Goal: Information Seeking & Learning: Compare options

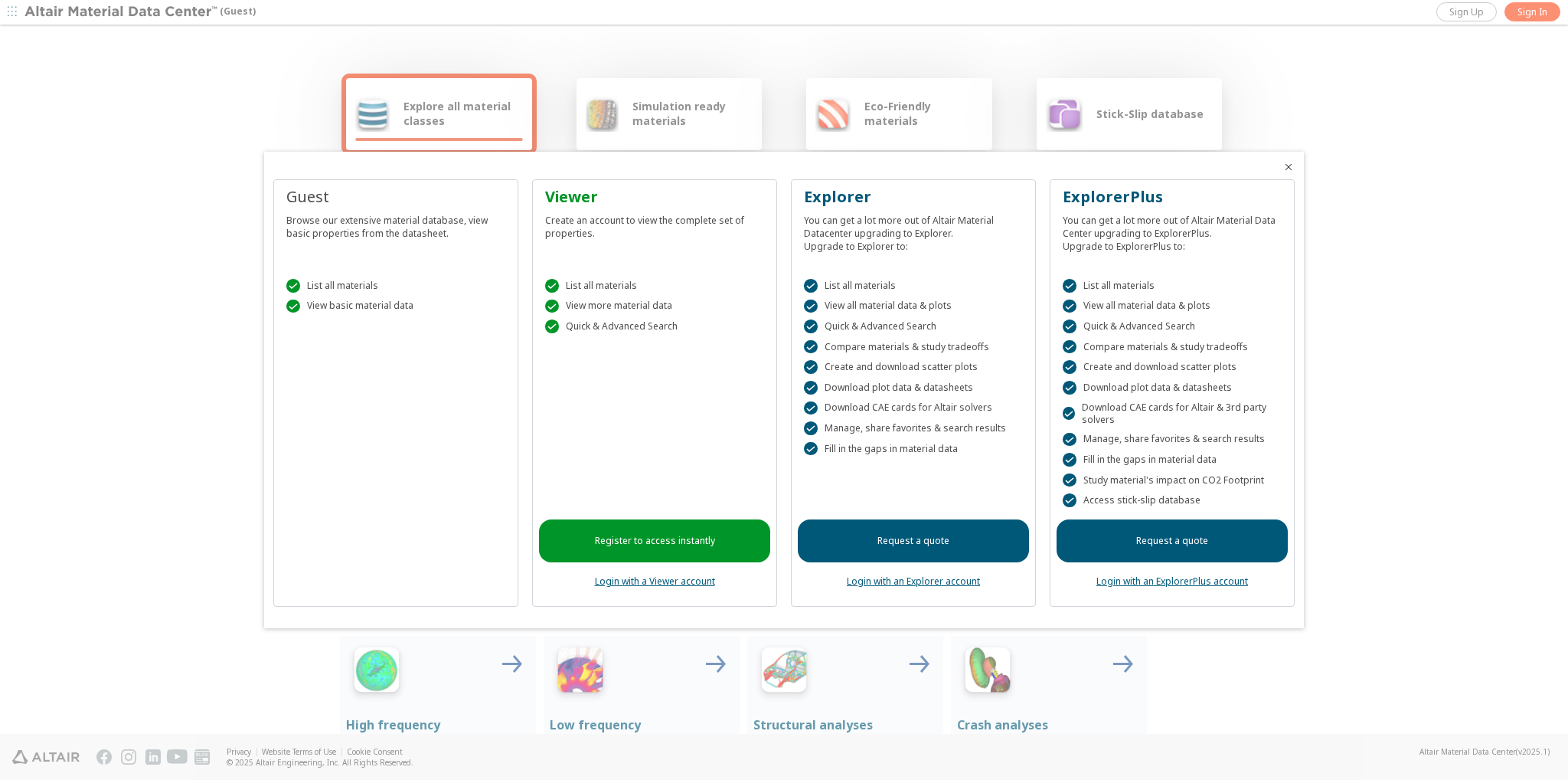
click at [700, 546] on link "Register to access instantly" at bounding box center [655, 541] width 231 height 43
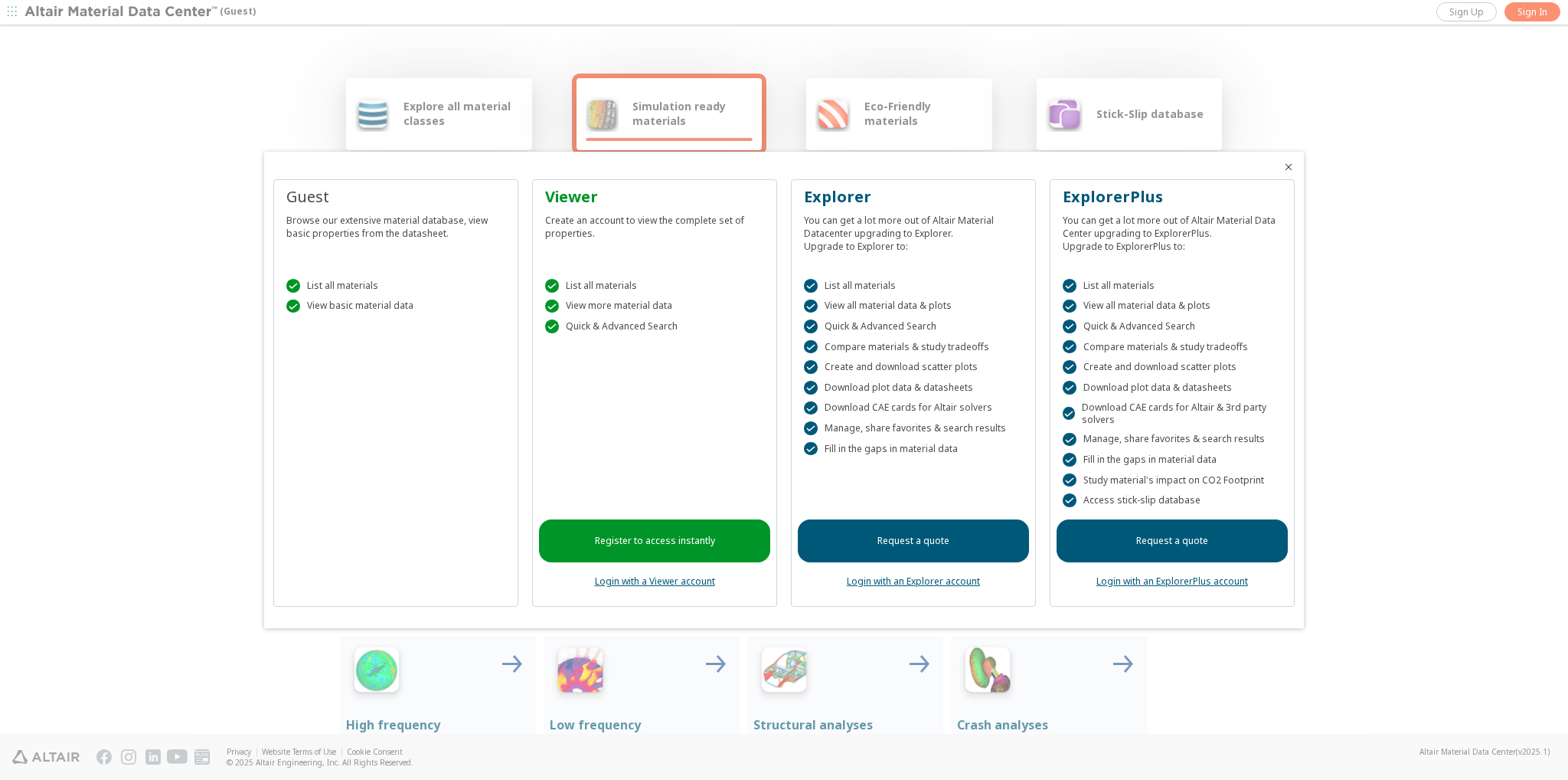
click at [1286, 160] on icon "Close" at bounding box center [1289, 167] width 12 height 12
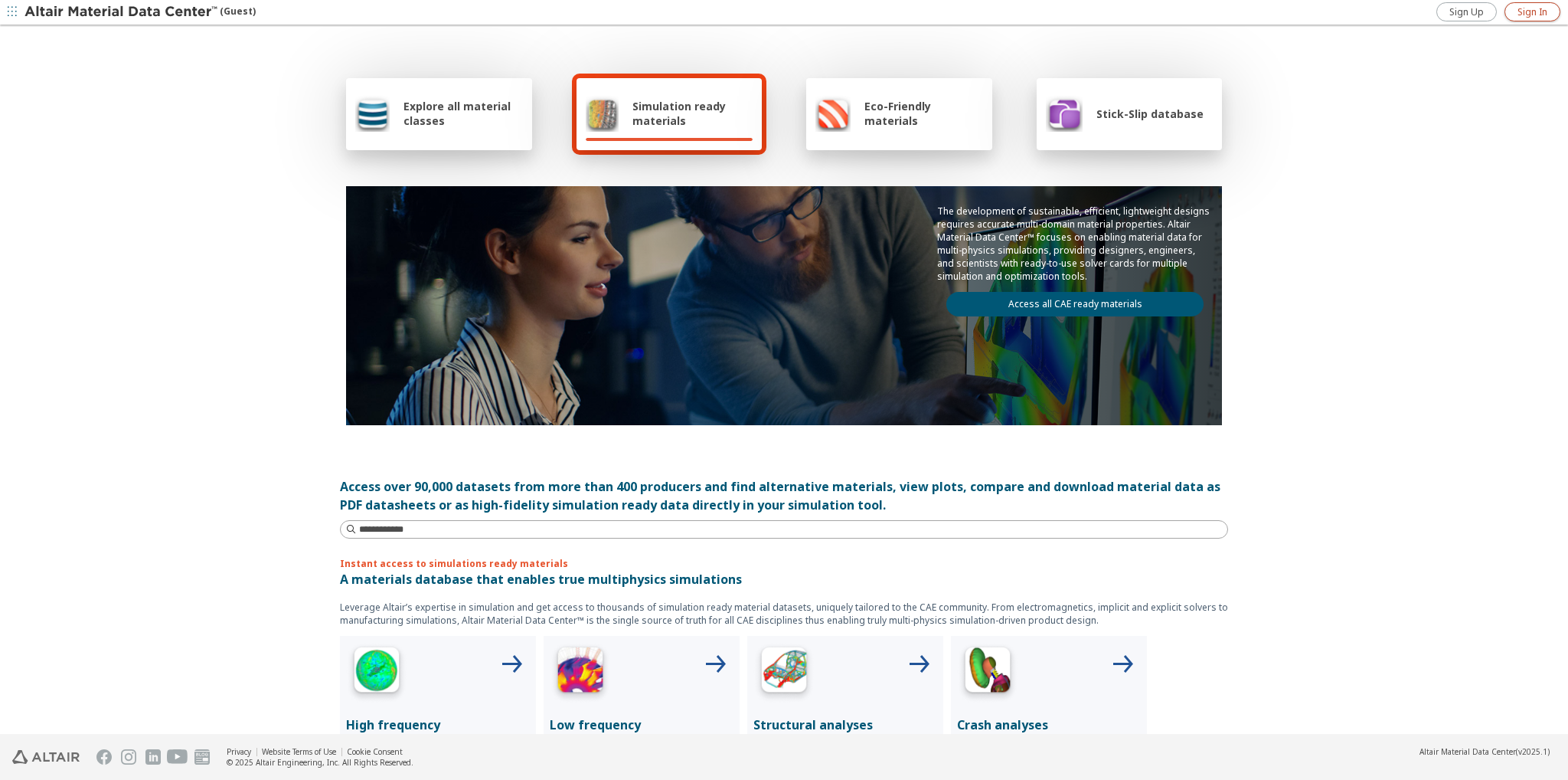
click at [1543, 14] on span "Sign In" at bounding box center [1532, 12] width 30 height 12
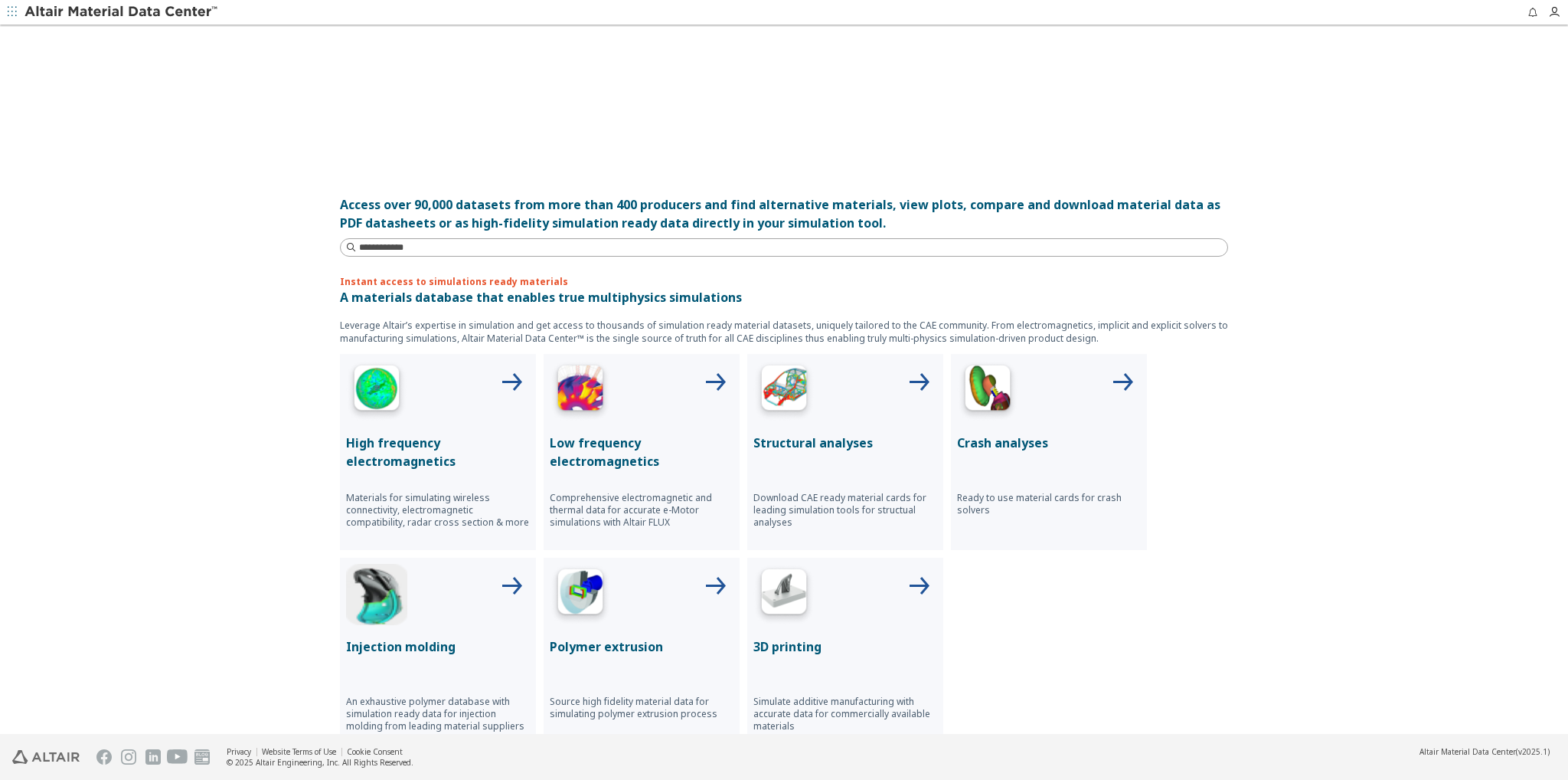
scroll to position [207, 0]
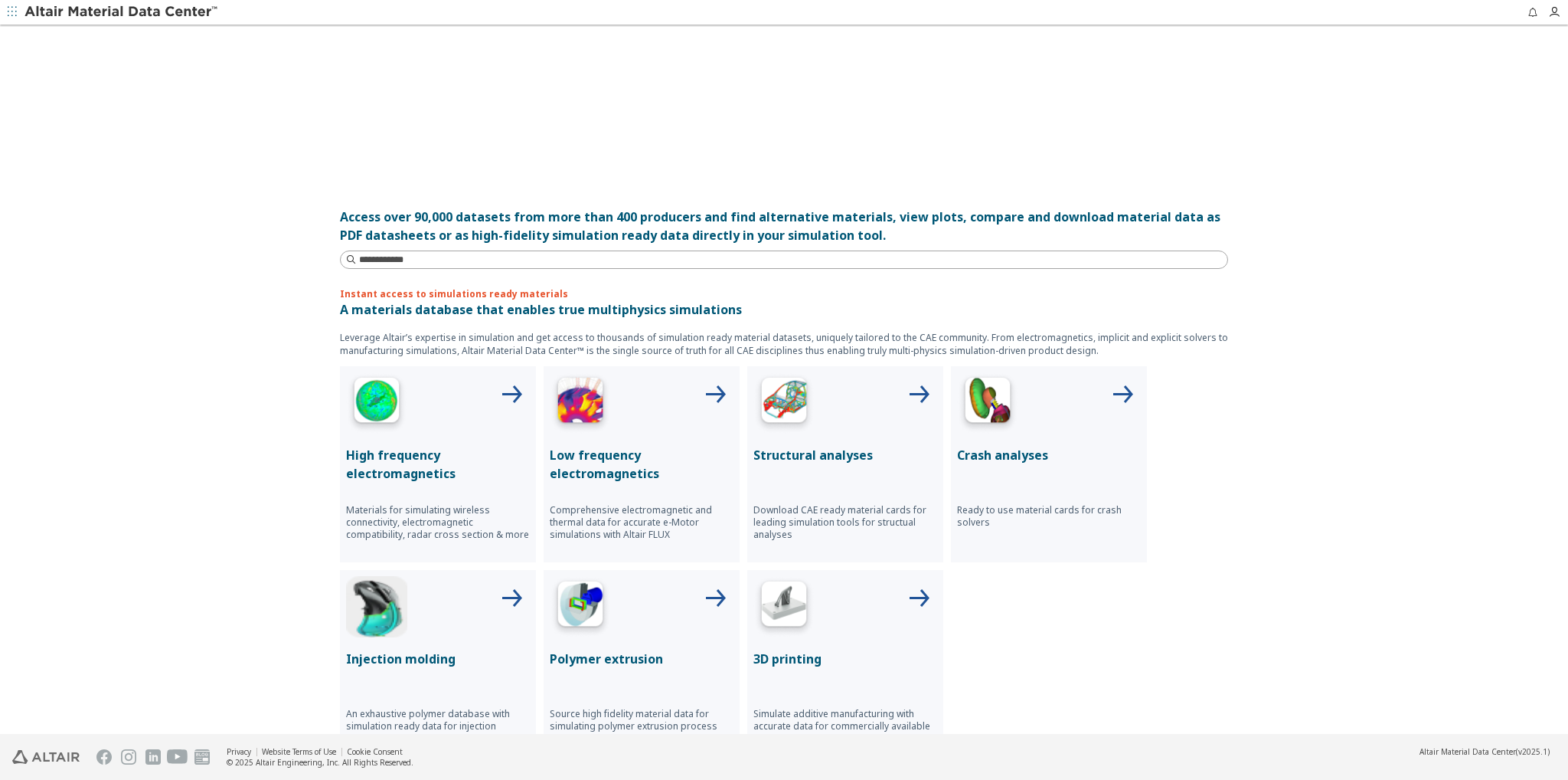
click at [528, 270] on div "Explore all material classes Simulation ready materials Eco-Friendly materials …" at bounding box center [783, 173] width 919 height 708
click at [569, 256] on input at bounding box center [786, 260] width 885 height 17
type input "*"
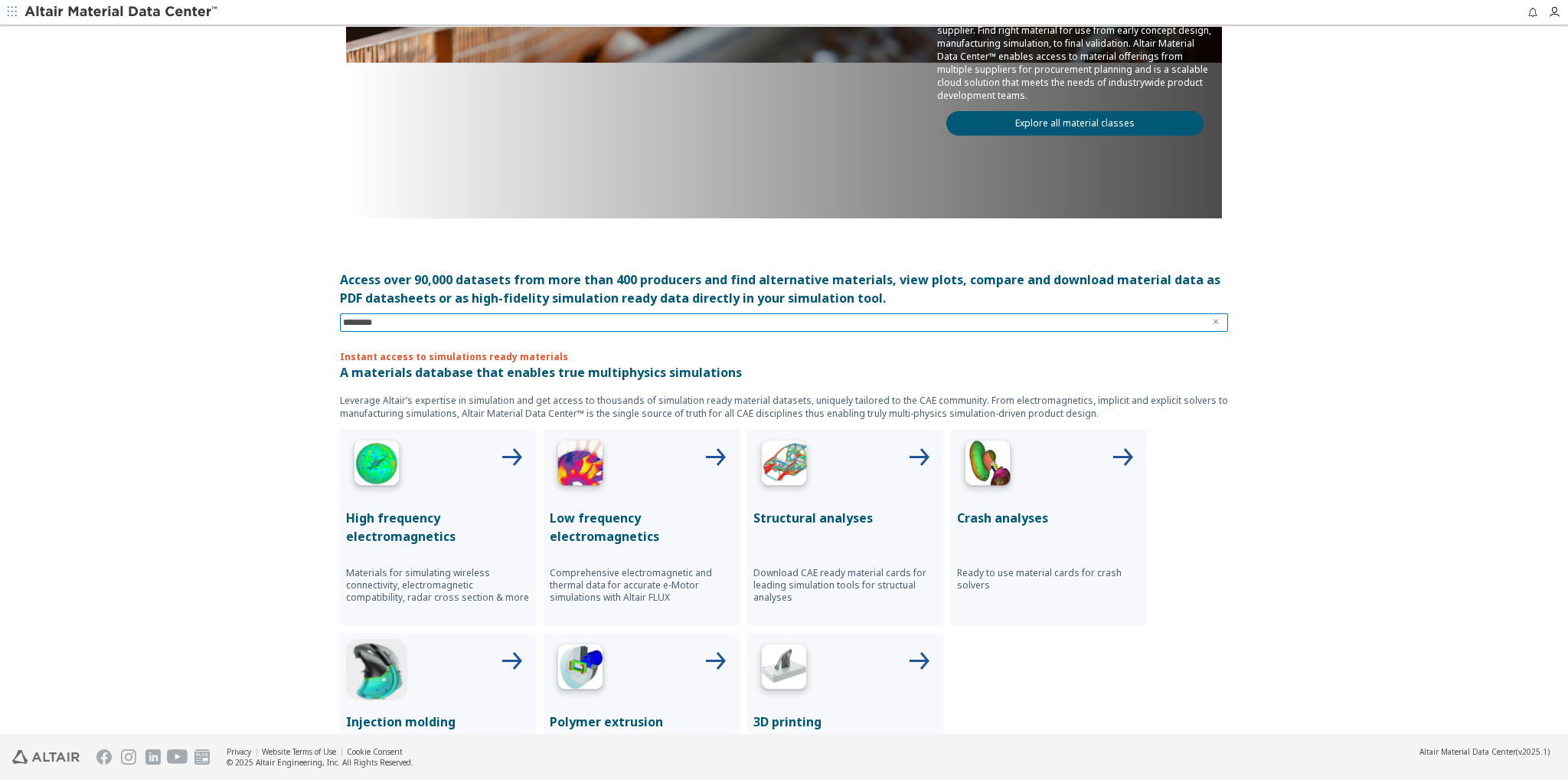
type input "*********"
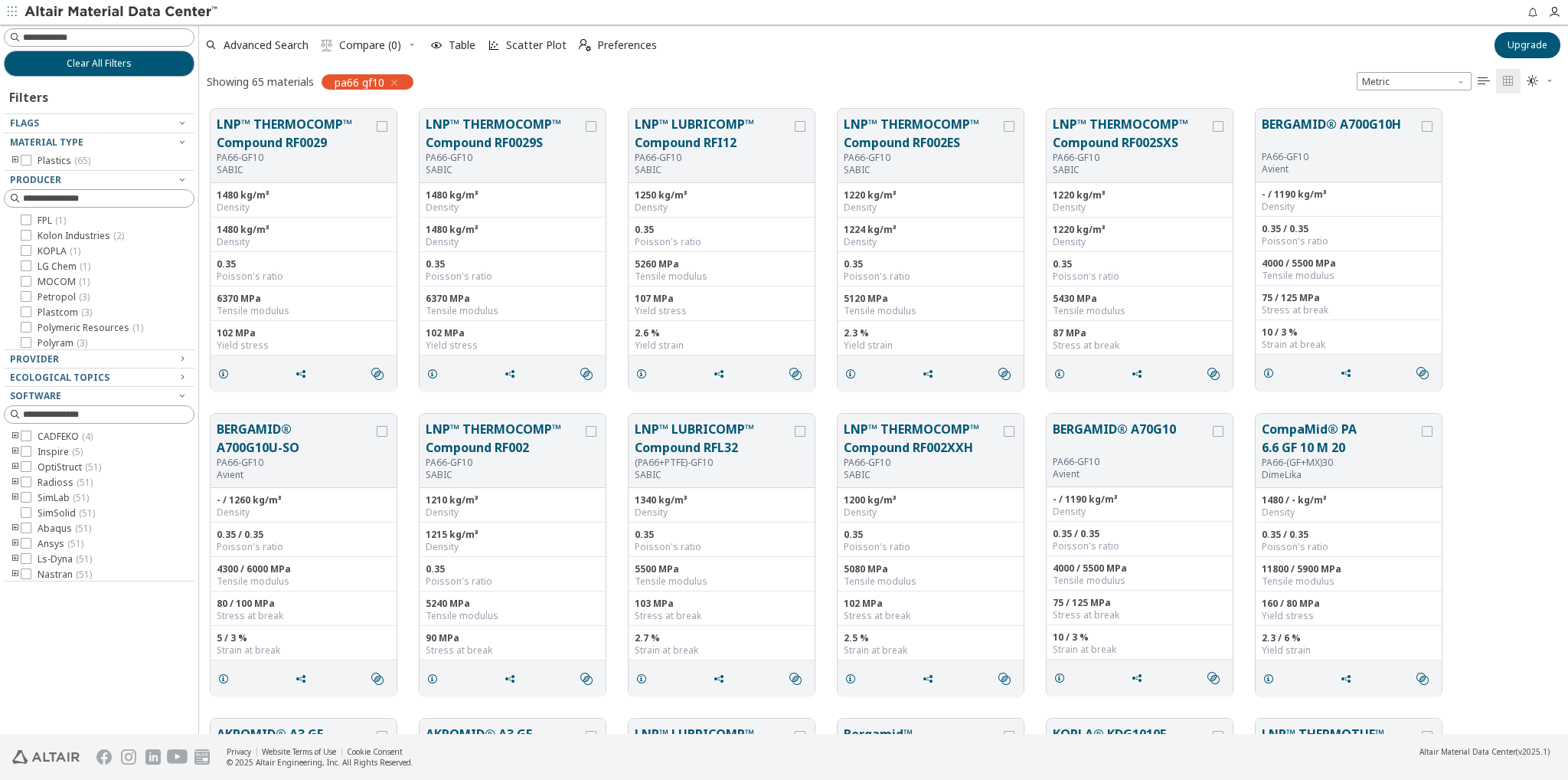
scroll to position [294, 0]
click at [138, 33] on input at bounding box center [100, 38] width 187 height 17
paste input "*********"
type input "*********"
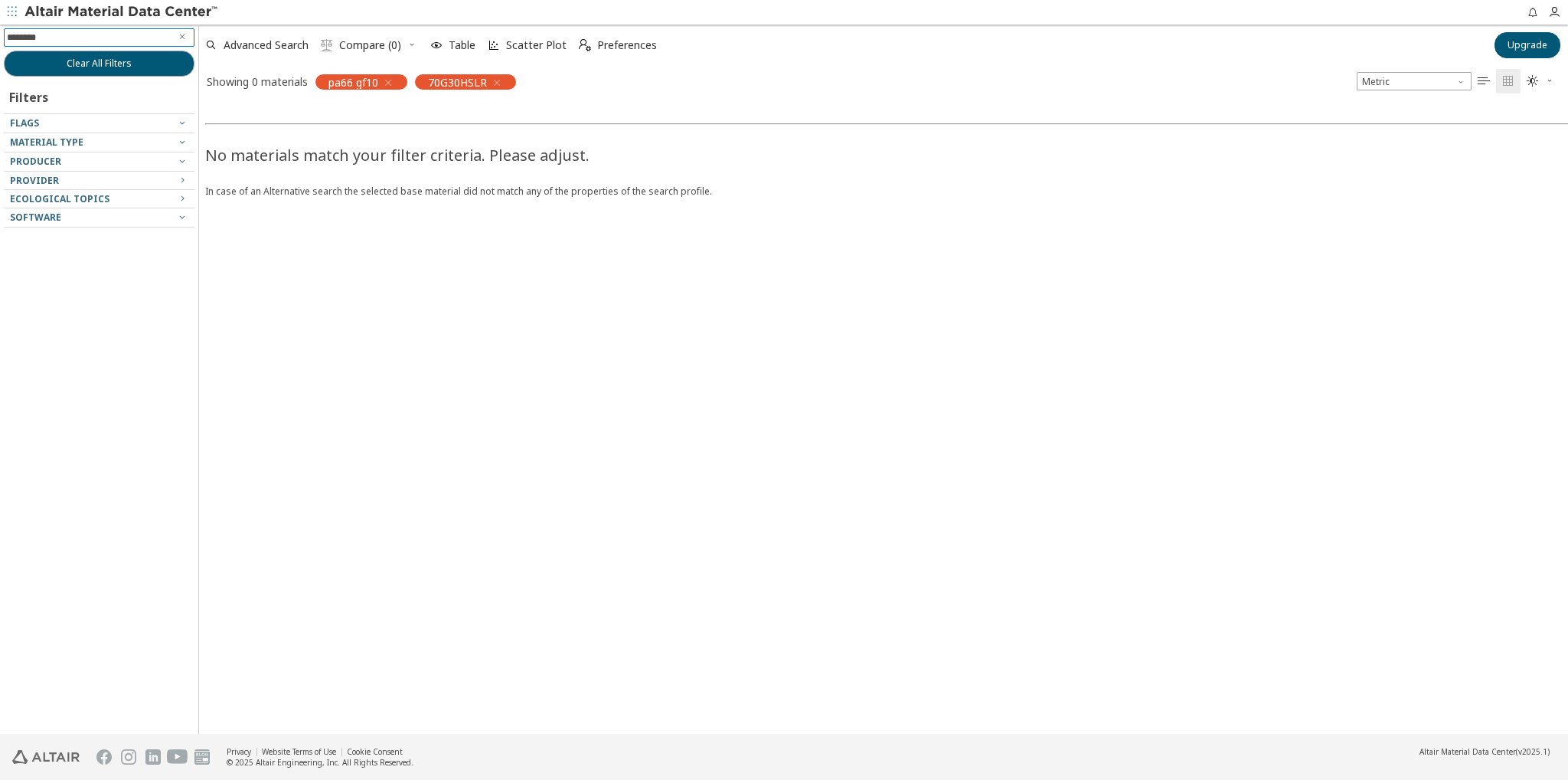
type input "*********"
click at [389, 80] on icon "button" at bounding box center [388, 83] width 12 height 12
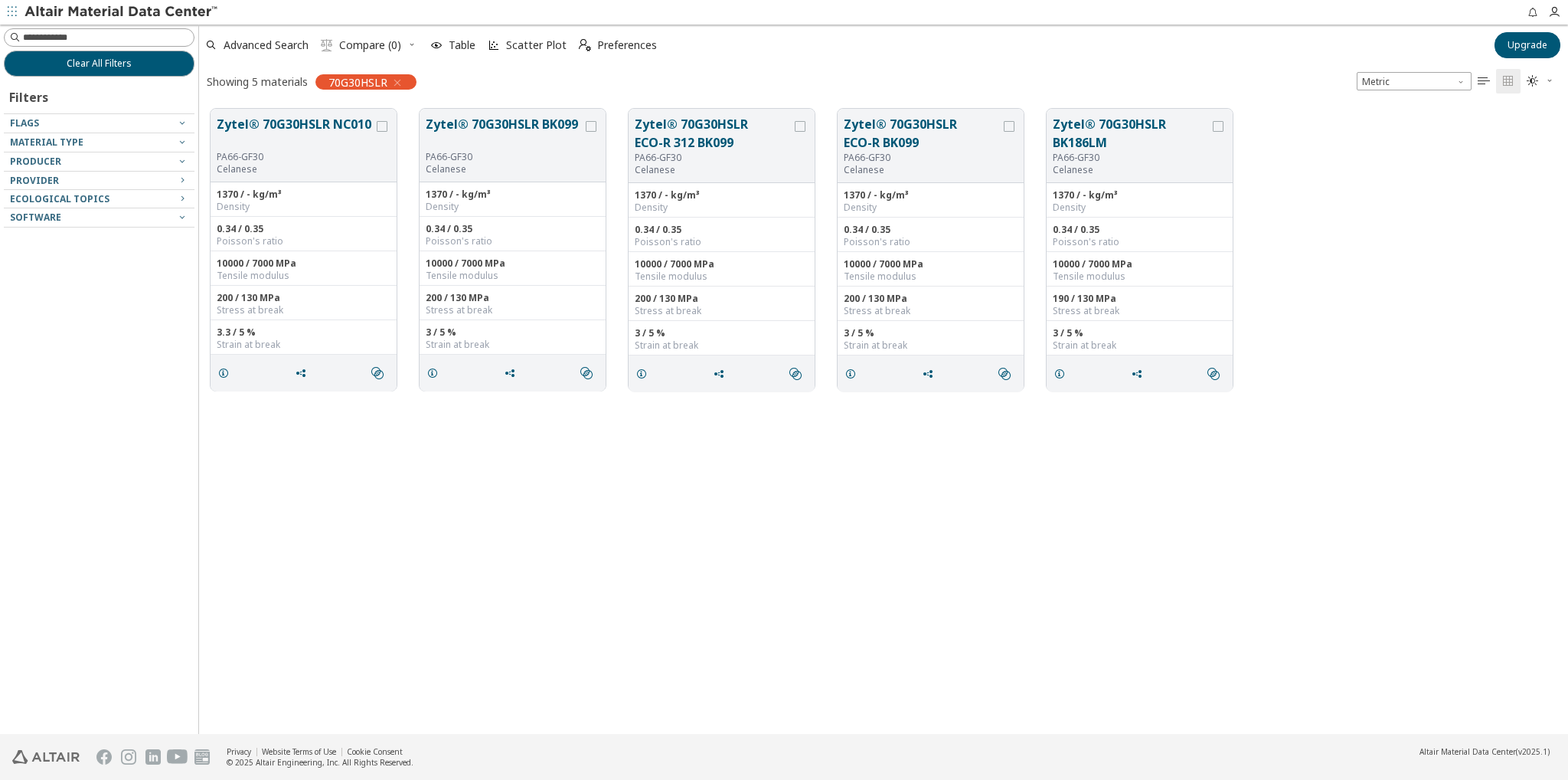
scroll to position [625, 1357]
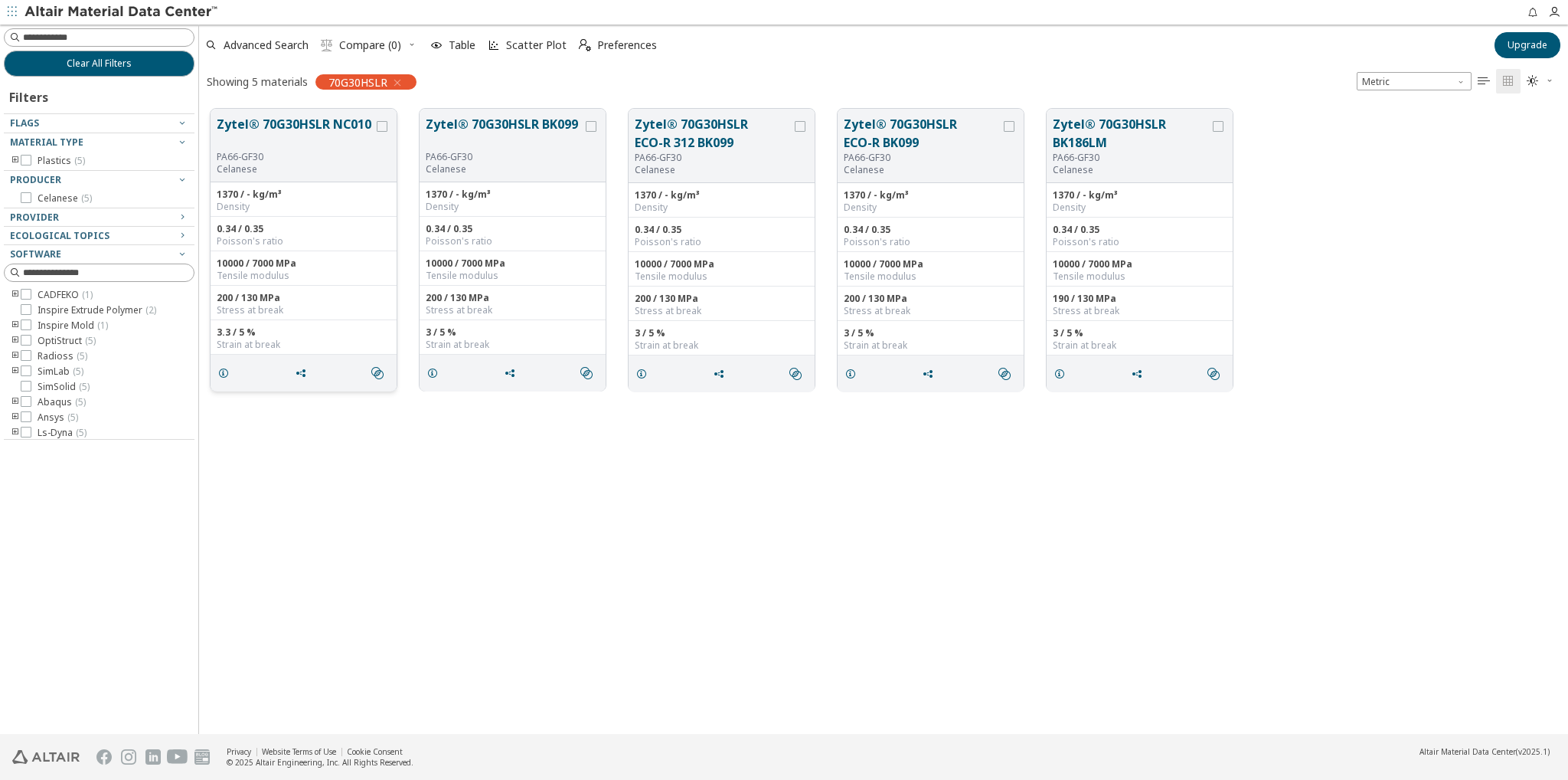
click at [318, 154] on div "PA66-GF30" at bounding box center [295, 157] width 157 height 12
click at [321, 123] on button "Zytel® 70G30HSLR NC010" at bounding box center [295, 133] width 157 height 36
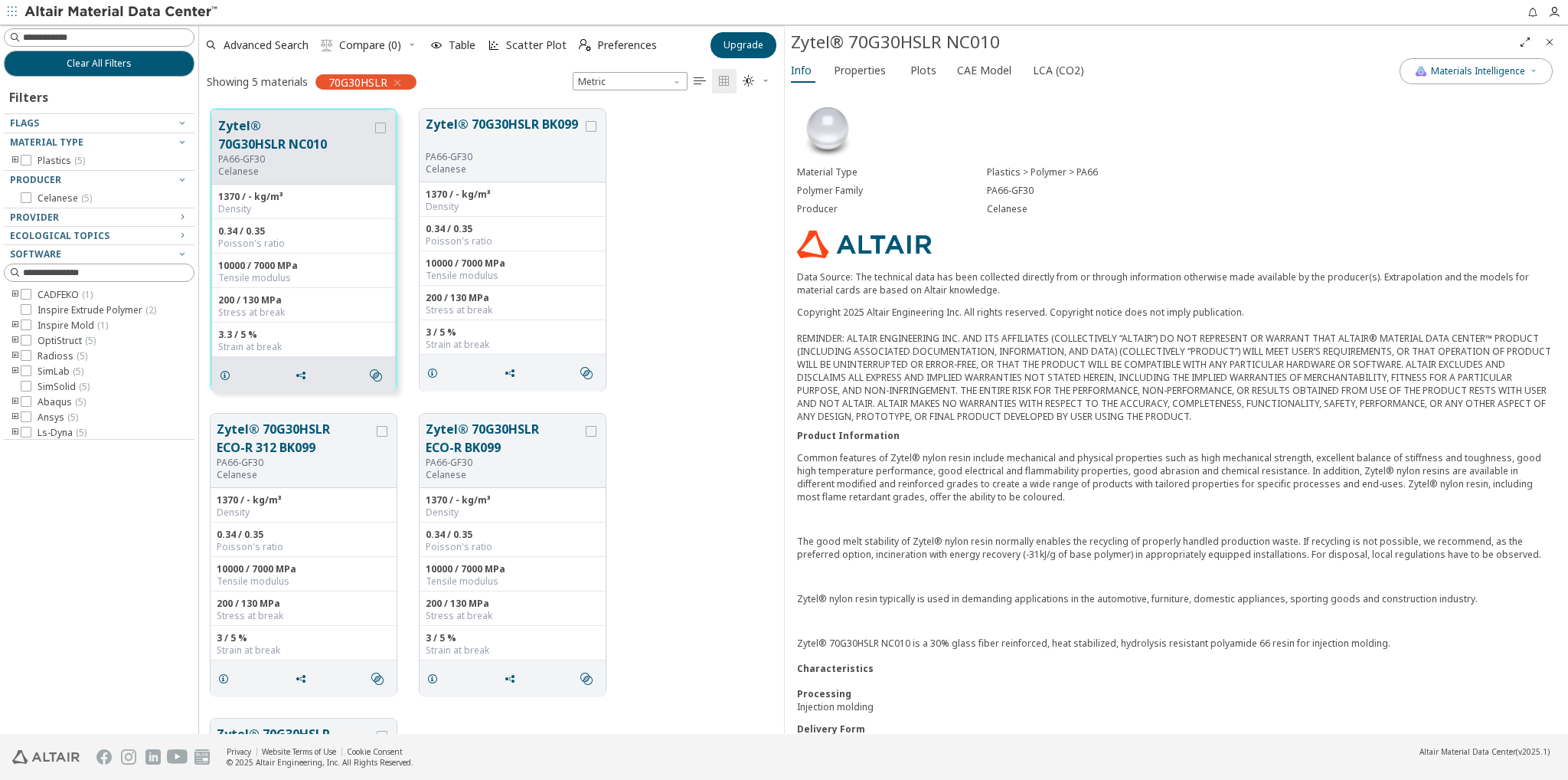
click at [1015, 404] on div "Copyright 2025 Altair Engineering Inc. All rights reserved. Copyright notice do…" at bounding box center [1176, 364] width 759 height 117
click at [877, 68] on span "Properties" at bounding box center [860, 70] width 52 height 24
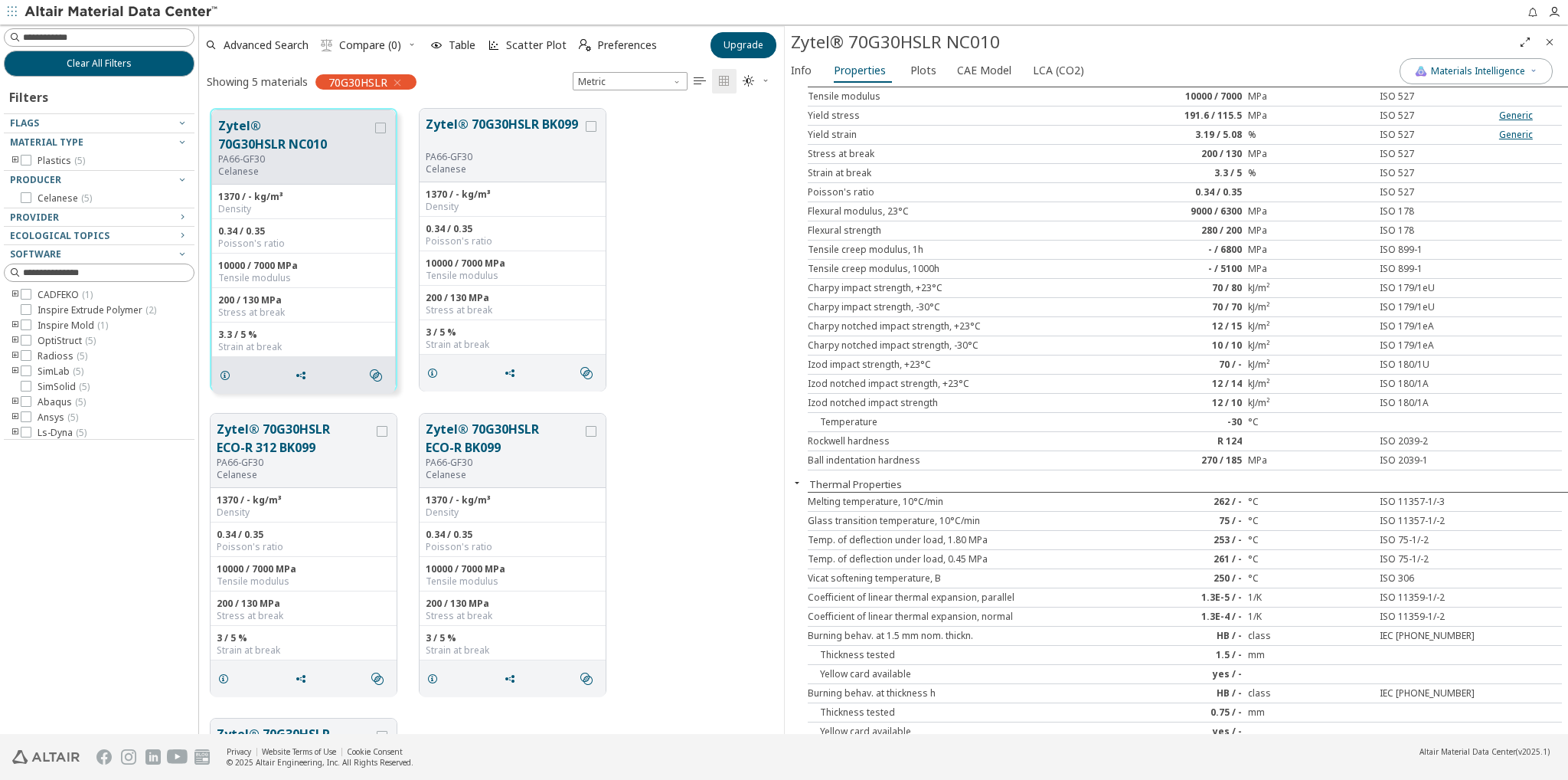
scroll to position [460, 0]
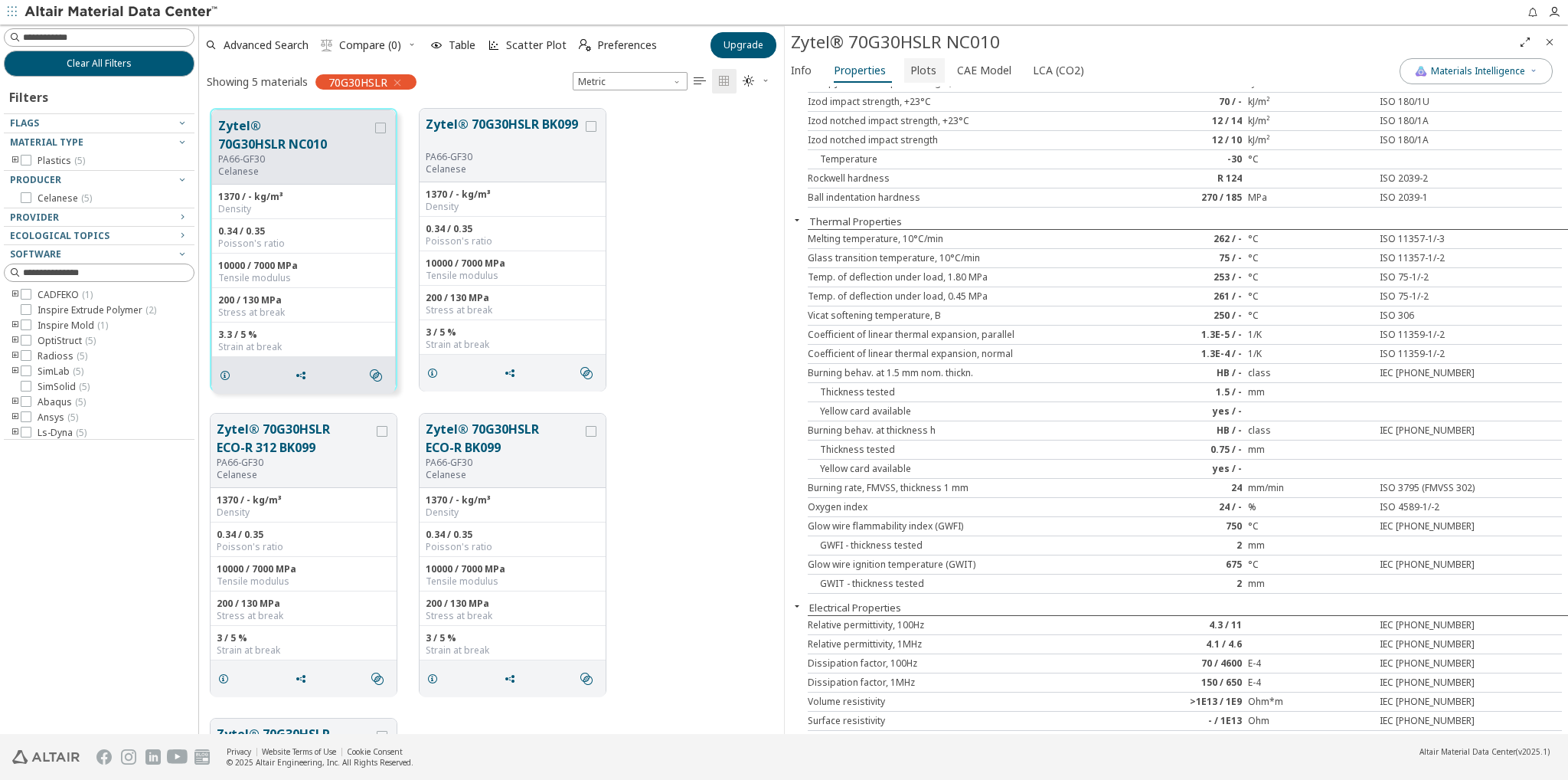
click at [921, 66] on span "Plots" at bounding box center [923, 70] width 26 height 24
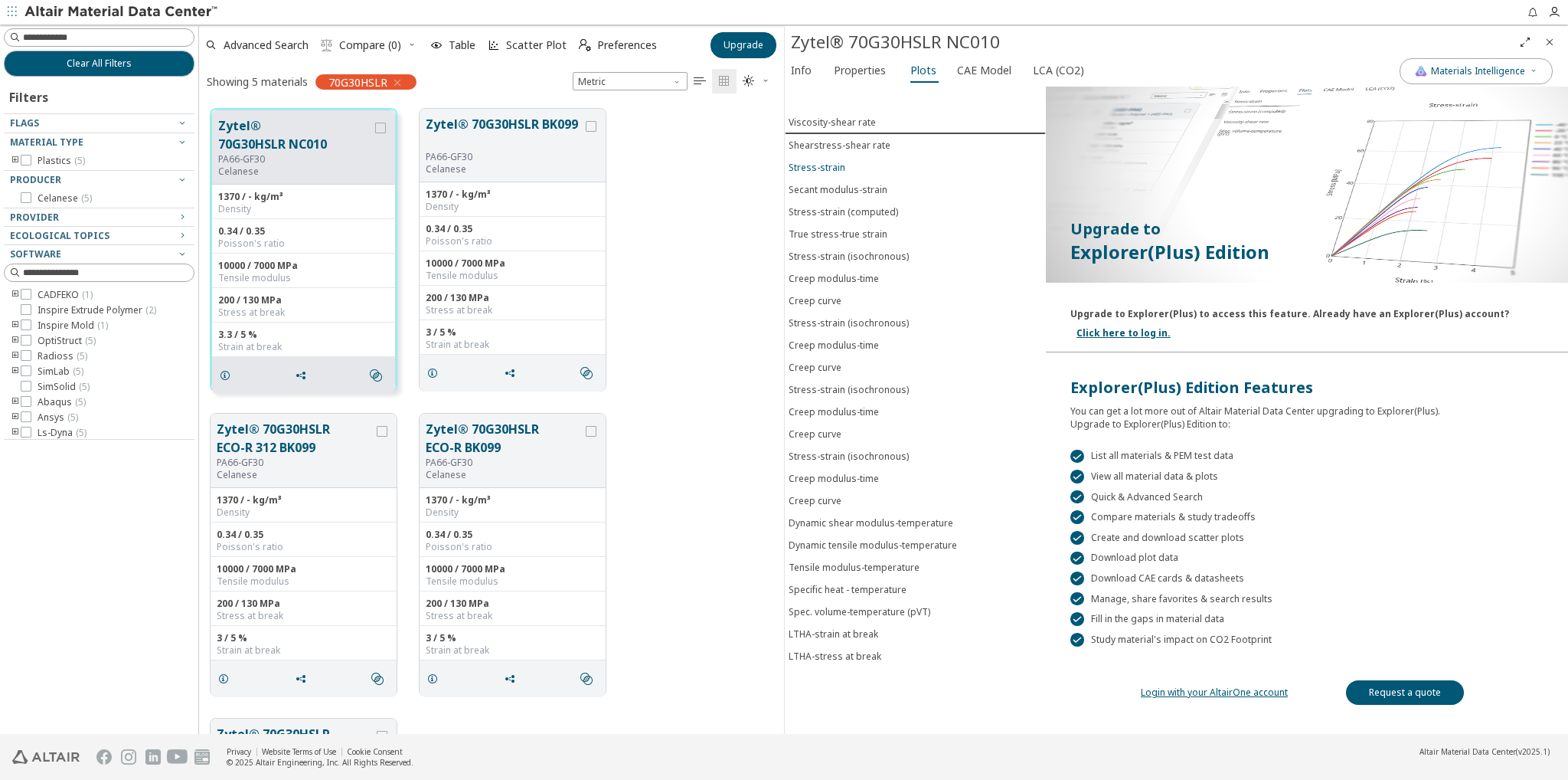
click at [861, 163] on span "Stress-strain" at bounding box center [915, 167] width 254 height 13
click at [851, 160] on span "Stress-strain" at bounding box center [915, 167] width 254 height 13
click at [882, 193] on button "Secant modulus-strain" at bounding box center [915, 190] width 261 height 22
click at [887, 209] on div "Stress-strain (computed)" at bounding box center [843, 211] width 110 height 13
drag, startPoint x: 877, startPoint y: 269, endPoint x: 869, endPoint y: 343, distance: 74.4
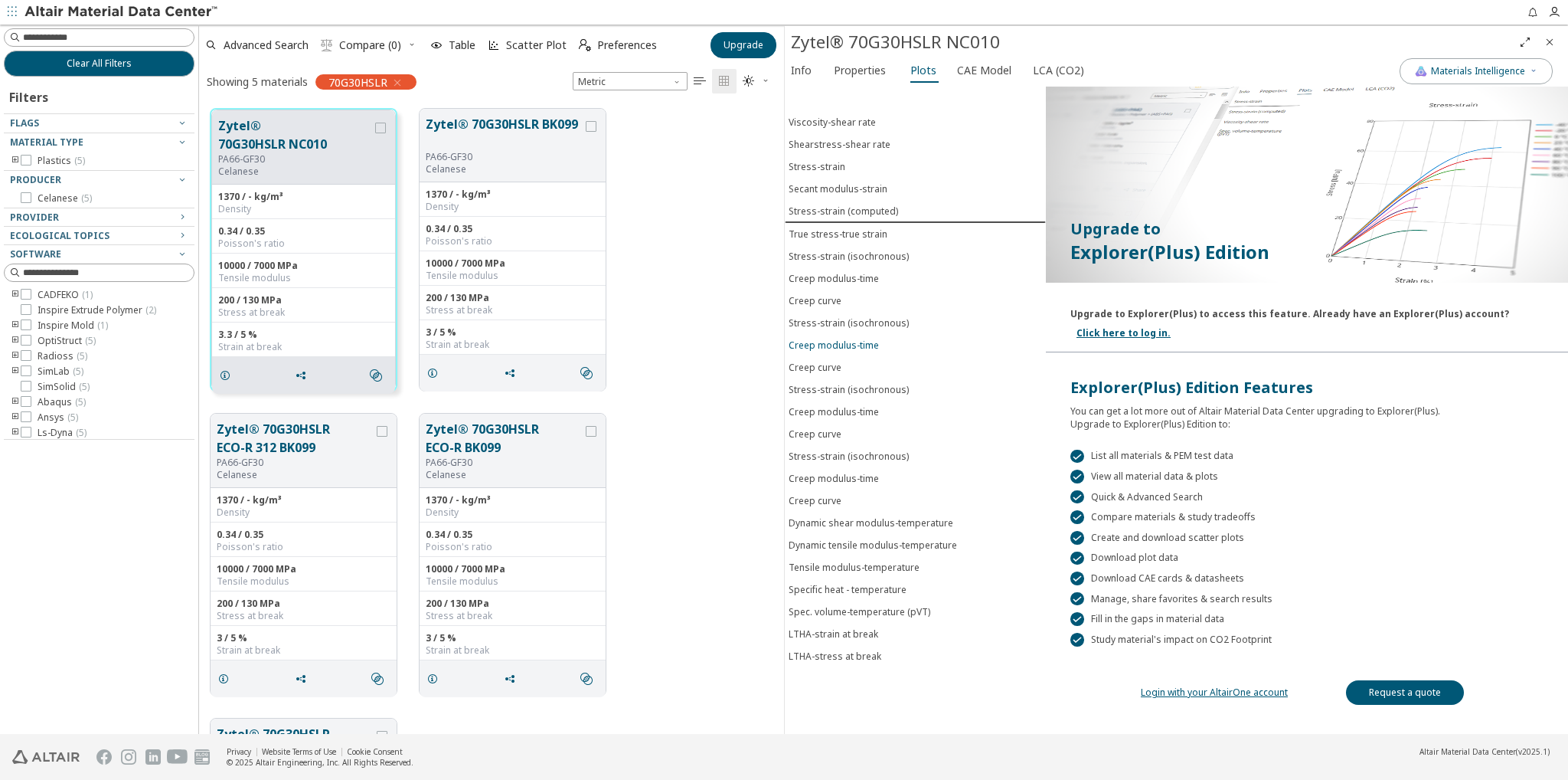
click at [875, 272] on span "Creep modulus-time" at bounding box center [915, 278] width 254 height 13
click at [867, 361] on span "Creep curve" at bounding box center [915, 367] width 254 height 13
click at [867, 267] on button "Creep modulus-time" at bounding box center [915, 278] width 261 height 22
click at [861, 361] on span "Creep curve" at bounding box center [915, 367] width 254 height 13
click at [850, 561] on div "Tensile modulus-temperature" at bounding box center [854, 567] width 131 height 13
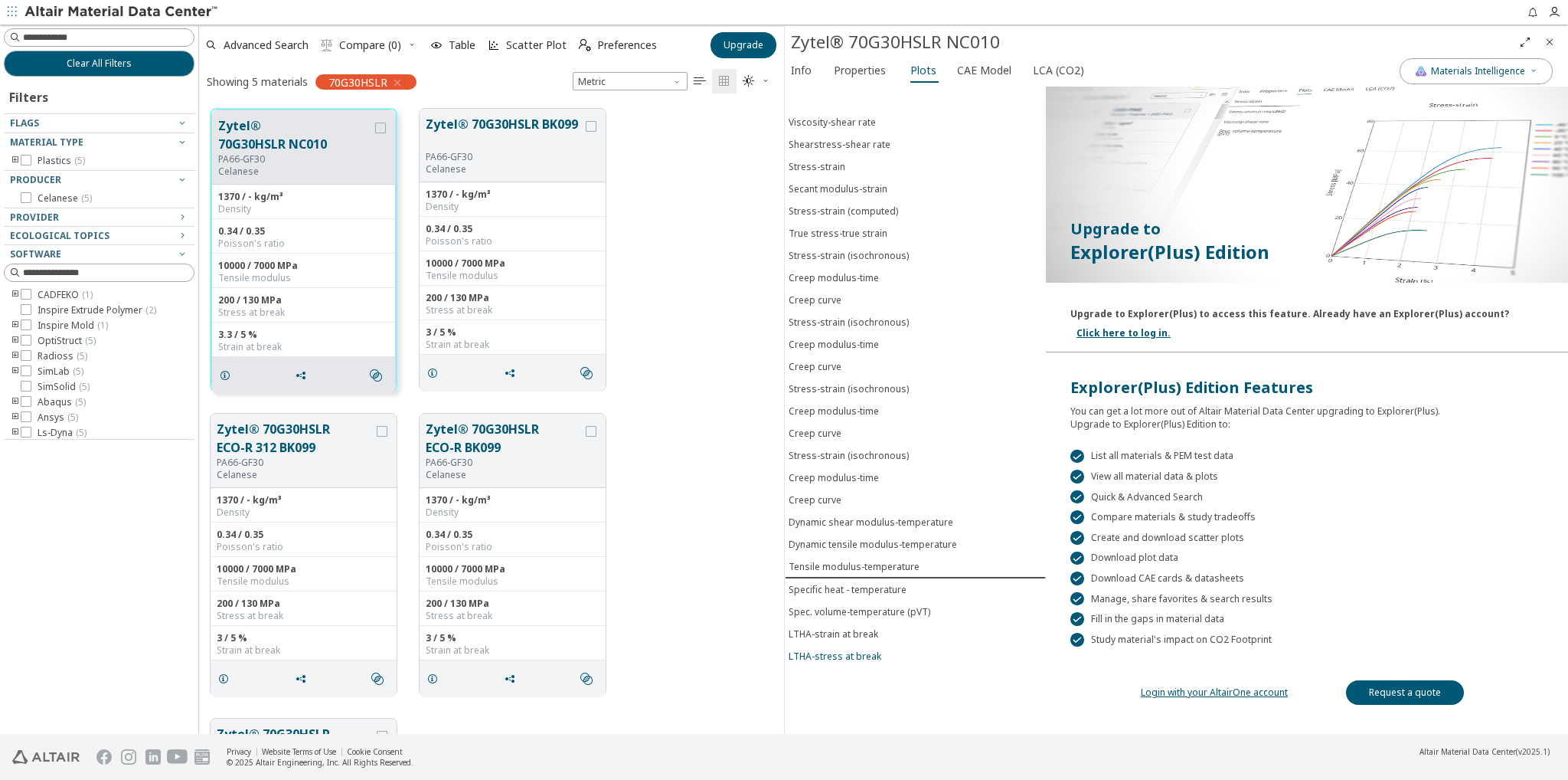
click at [839, 650] on div "LTHA-stress at break" at bounding box center [834, 656] width 92 height 13
click at [862, 604] on div "Spec. volume-temperature (pVT)" at bounding box center [859, 610] width 141 height 13
click at [869, 577] on button "Specific heat - temperature" at bounding box center [915, 588] width 261 height 22
click at [873, 556] on button "Tensile modulus-temperature" at bounding box center [915, 567] width 261 height 22
click at [879, 538] on div "Dynamic tensile modulus-temperature" at bounding box center [872, 544] width 168 height 13
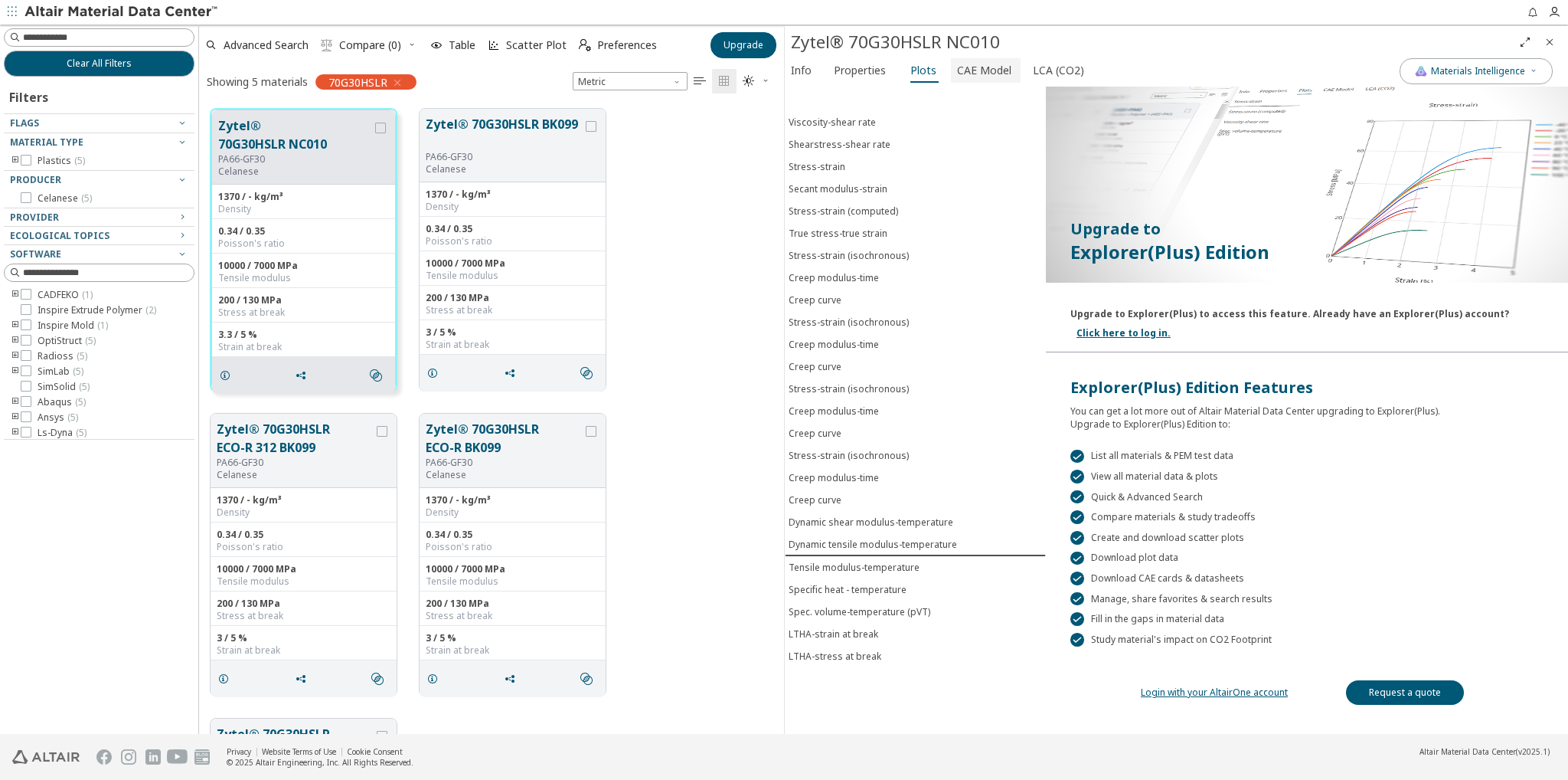
click at [970, 68] on span "CAE Model" at bounding box center [984, 70] width 54 height 24
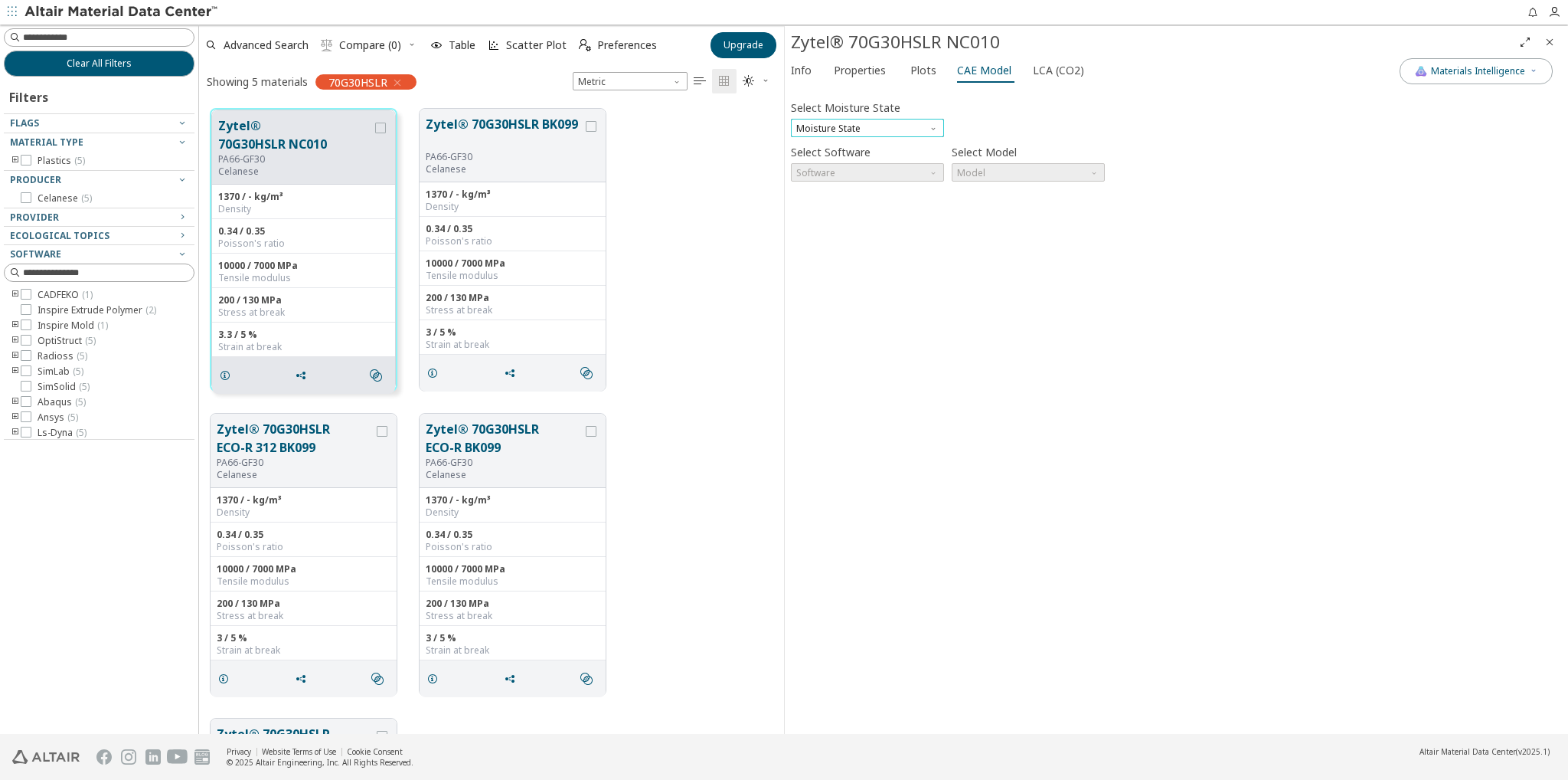
click at [916, 123] on span "Moisture State" at bounding box center [868, 128] width 154 height 18
click at [896, 157] on button "Conditioned" at bounding box center [868, 164] width 154 height 18
click at [888, 175] on span "Software" at bounding box center [868, 172] width 154 height 18
click at [889, 207] on span "SimLab" at bounding box center [867, 210] width 141 height 10
click at [953, 173] on div "Select Software SimLab Select Model Model" at bounding box center [1176, 160] width 771 height 41
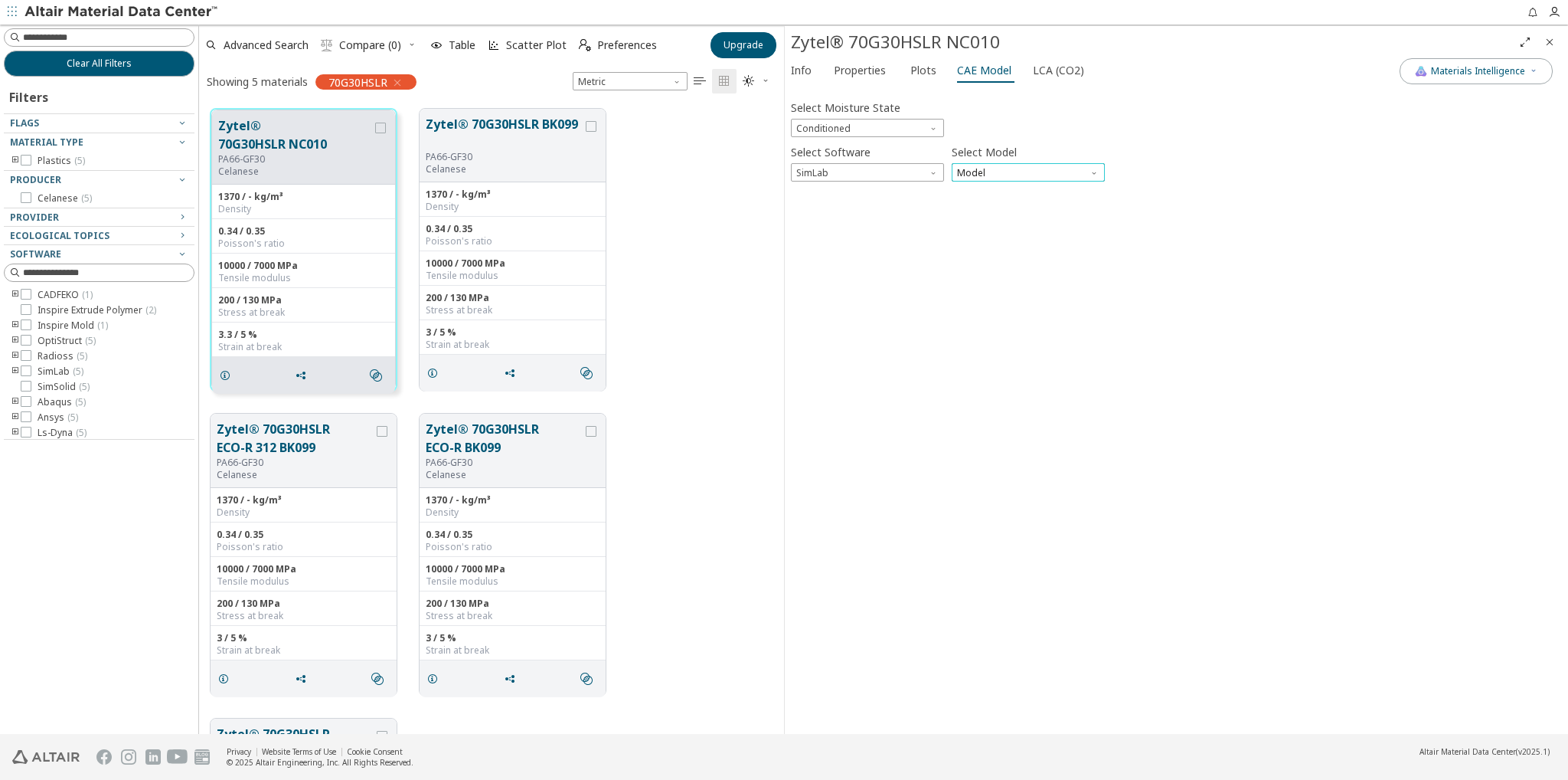
click at [964, 173] on span "Model" at bounding box center [1028, 172] width 154 height 18
click at [1028, 194] on span "Dielectric Frequency List" at bounding box center [1011, 192] width 105 height 12
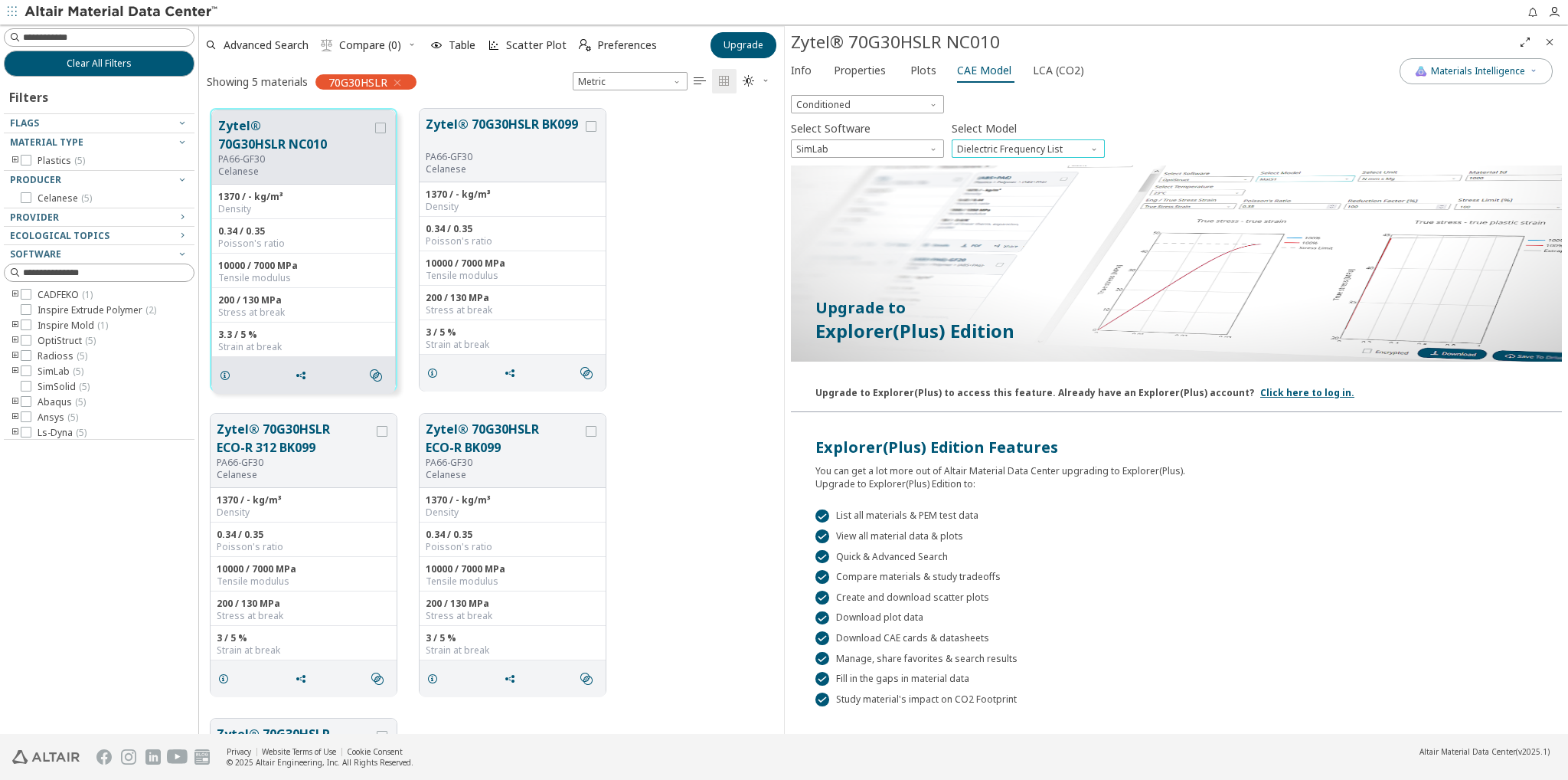
scroll to position [0, 0]
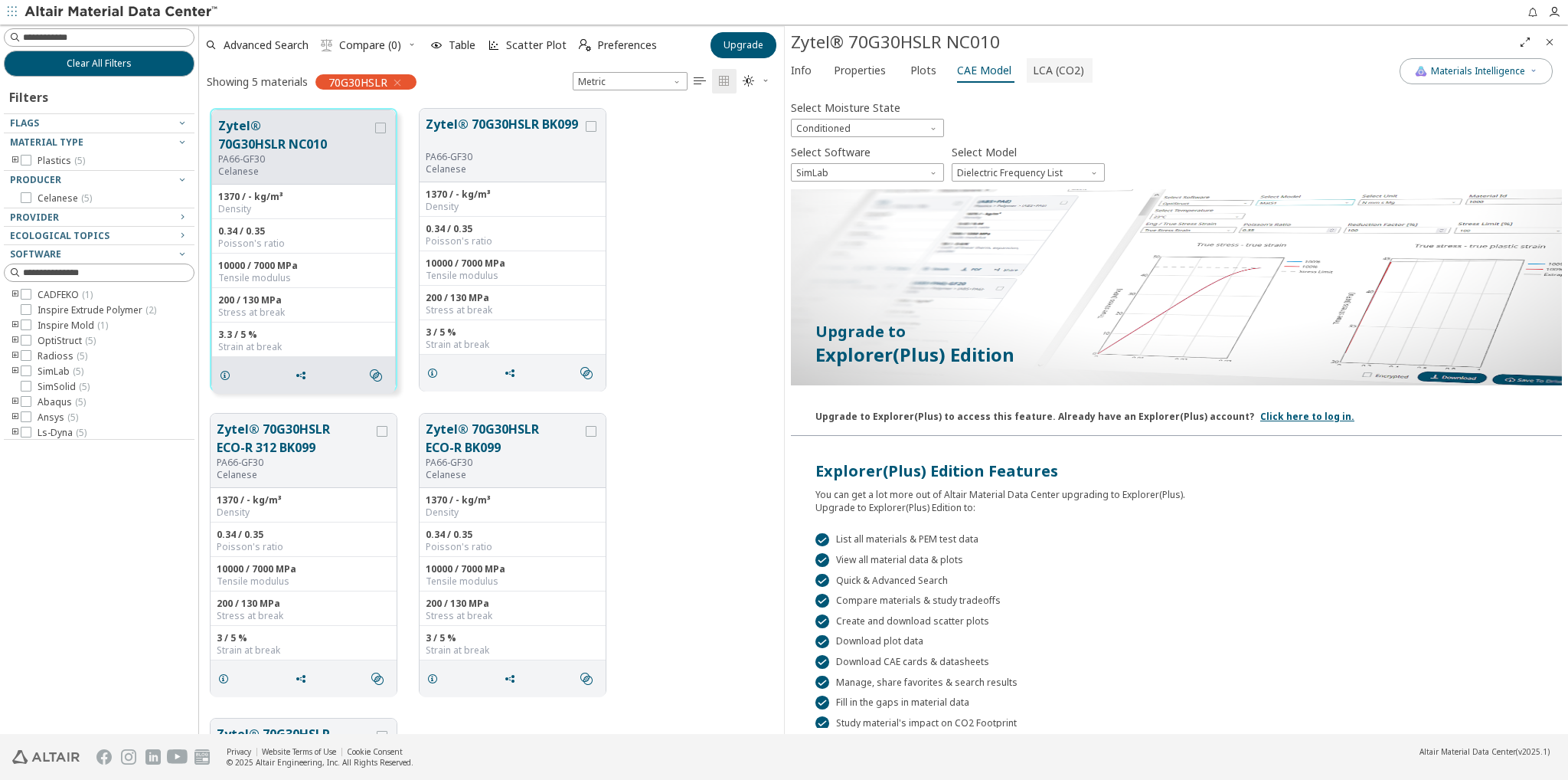
click at [1046, 68] on span "LCA (CO2)" at bounding box center [1057, 70] width 51 height 24
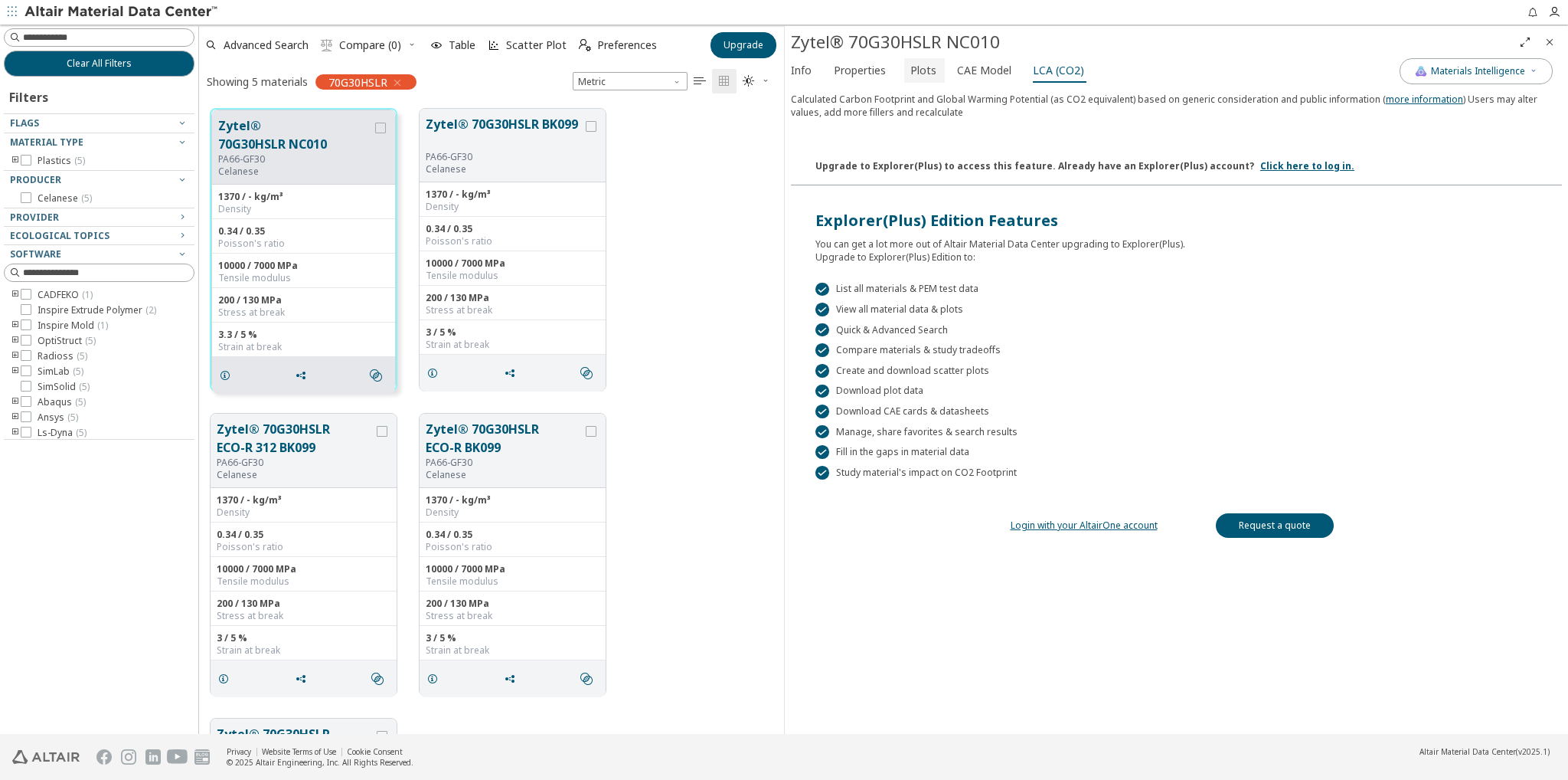
click at [921, 65] on span "Plots" at bounding box center [923, 70] width 26 height 24
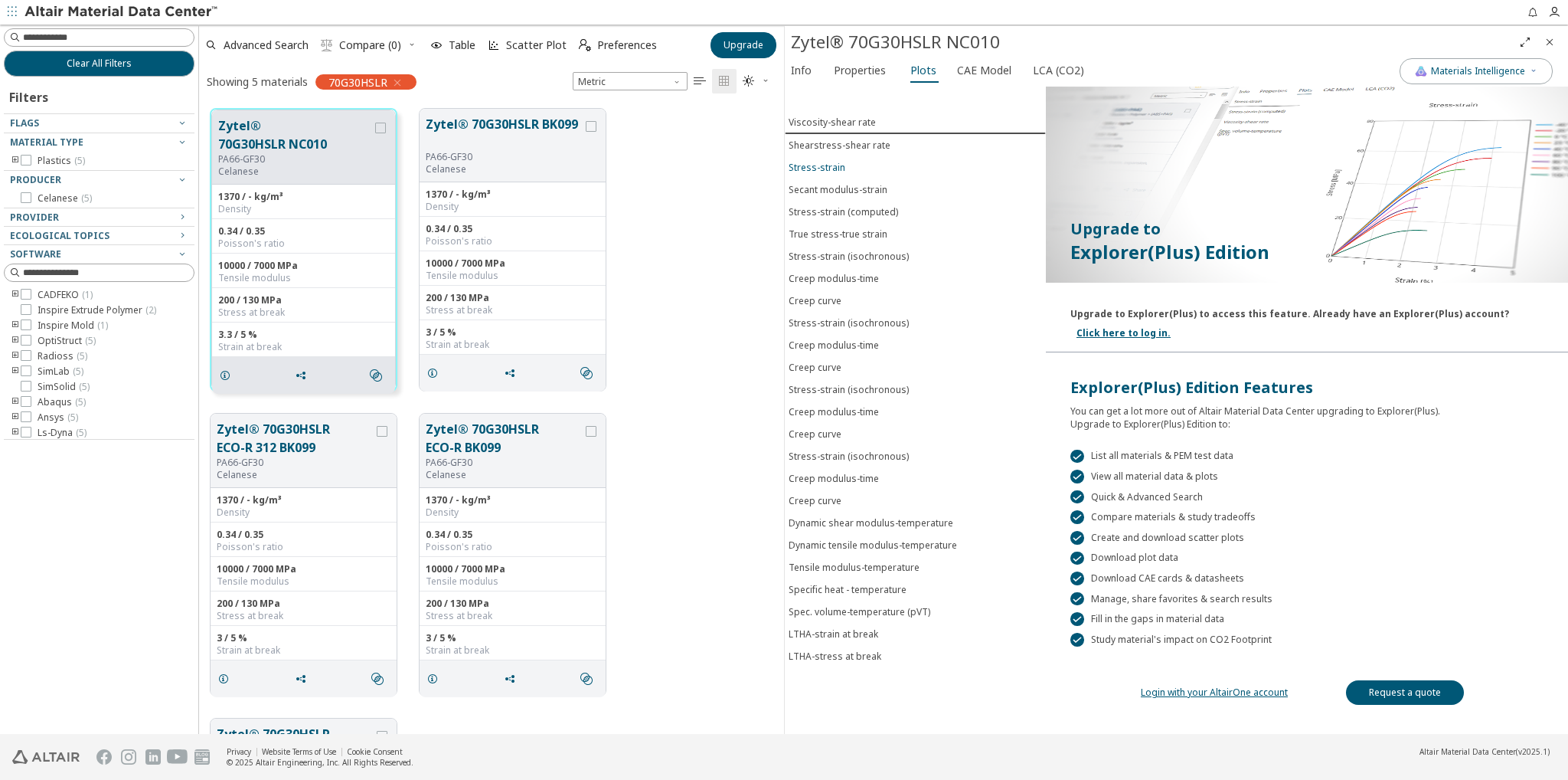
click at [848, 165] on span "Stress-strain" at bounding box center [915, 167] width 254 height 13
click at [1383, 686] on link "Request a quote" at bounding box center [1404, 692] width 118 height 24
click at [865, 383] on div "Stress-strain (isochronous)" at bounding box center [848, 389] width 120 height 13
click at [866, 406] on div "Creep modulus-time" at bounding box center [833, 412] width 91 height 13
click at [865, 427] on span "Creep curve" at bounding box center [915, 433] width 254 height 13
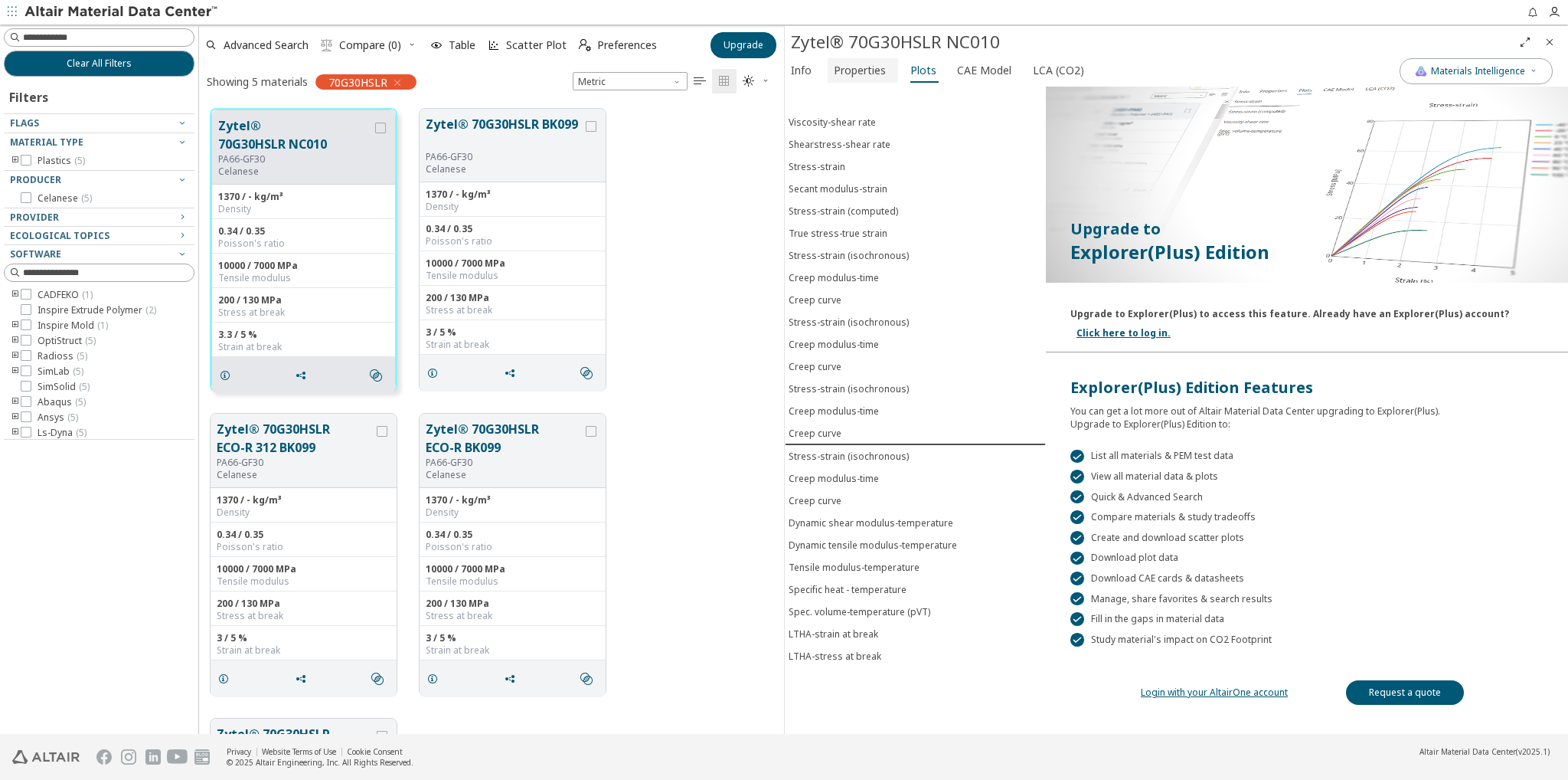
click at [878, 68] on span "Properties" at bounding box center [860, 70] width 52 height 24
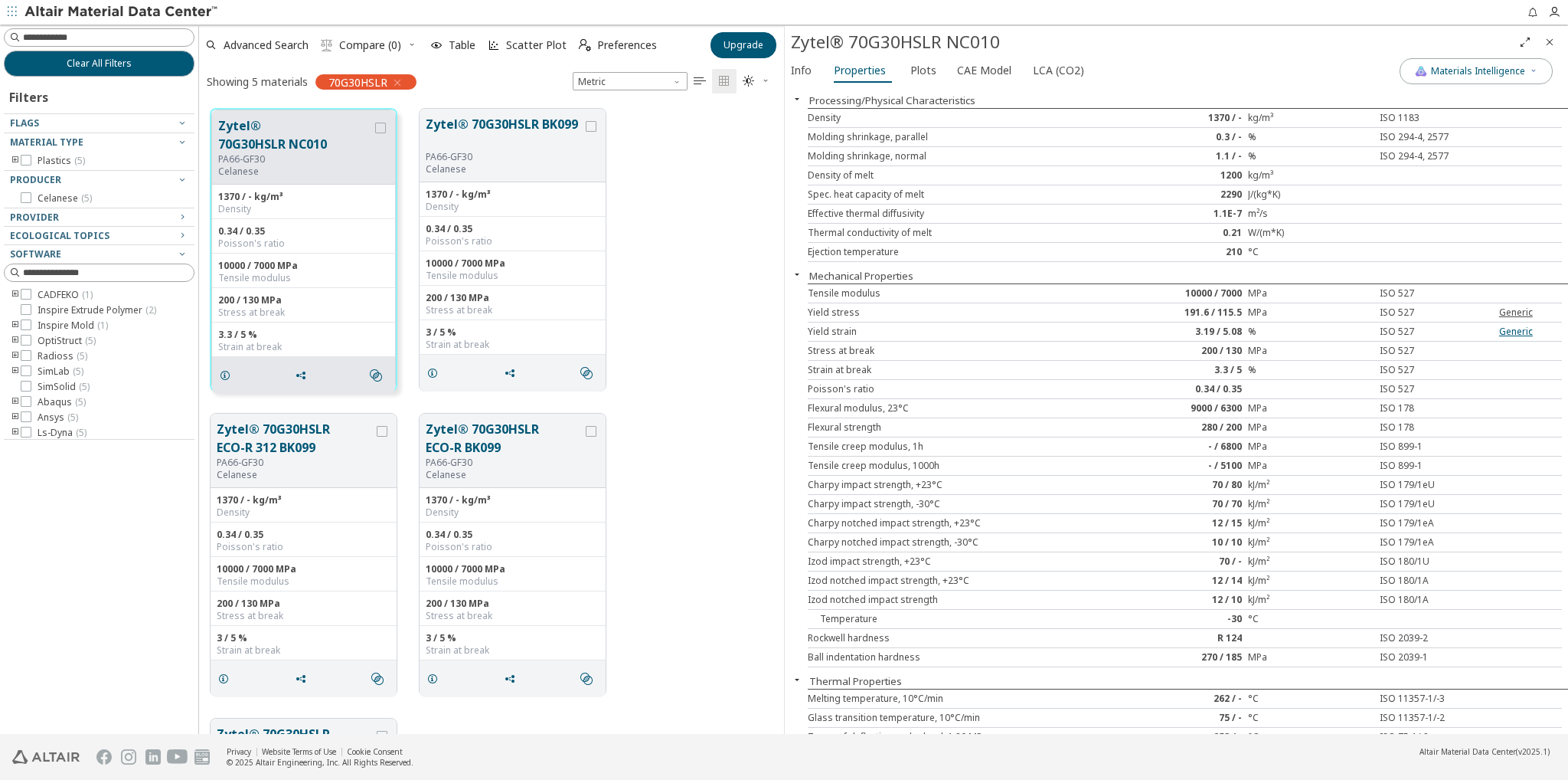
click at [1508, 306] on link "Generic" at bounding box center [1515, 311] width 34 height 13
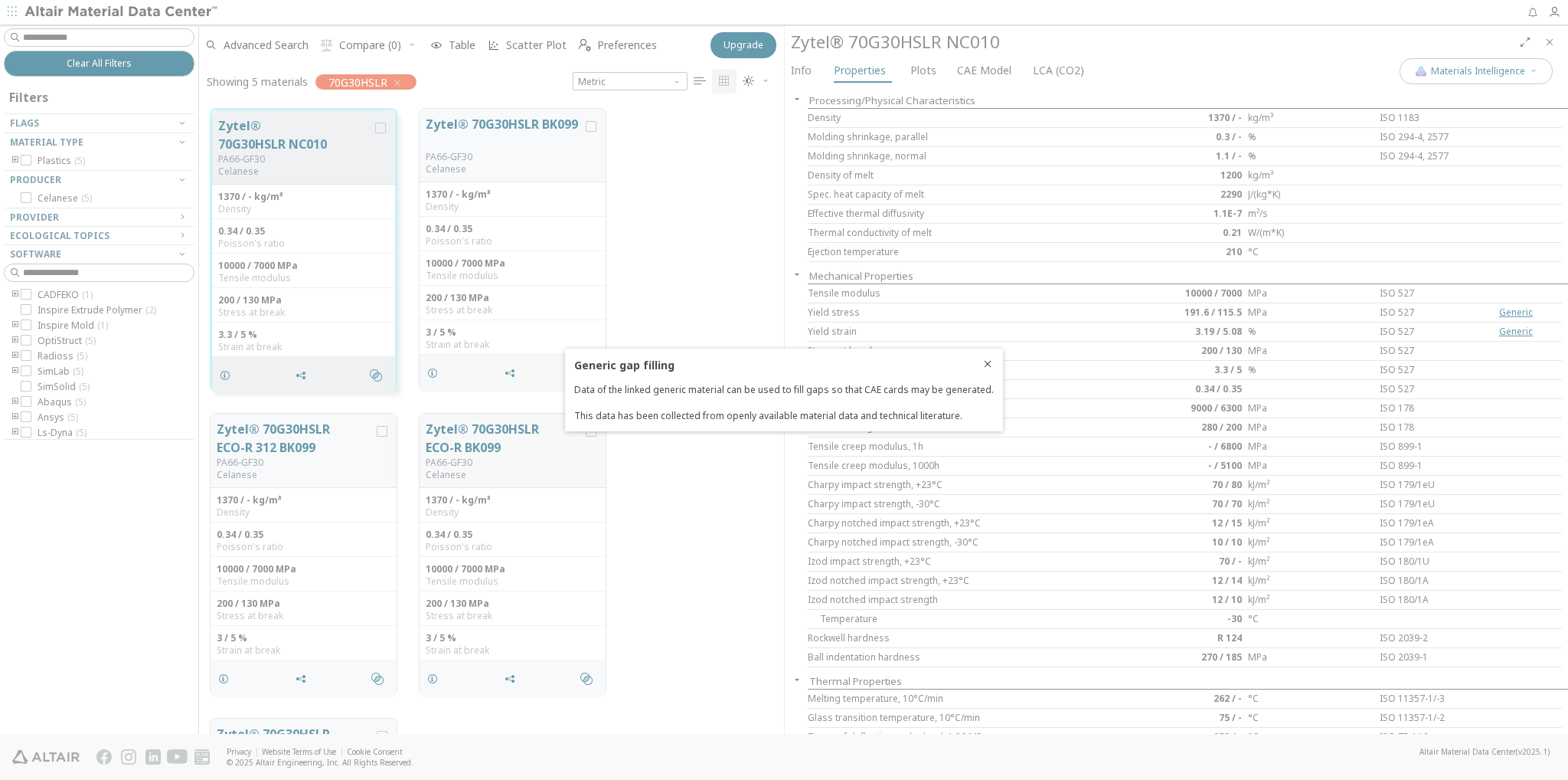
click at [986, 358] on icon "Close" at bounding box center [988, 364] width 12 height 12
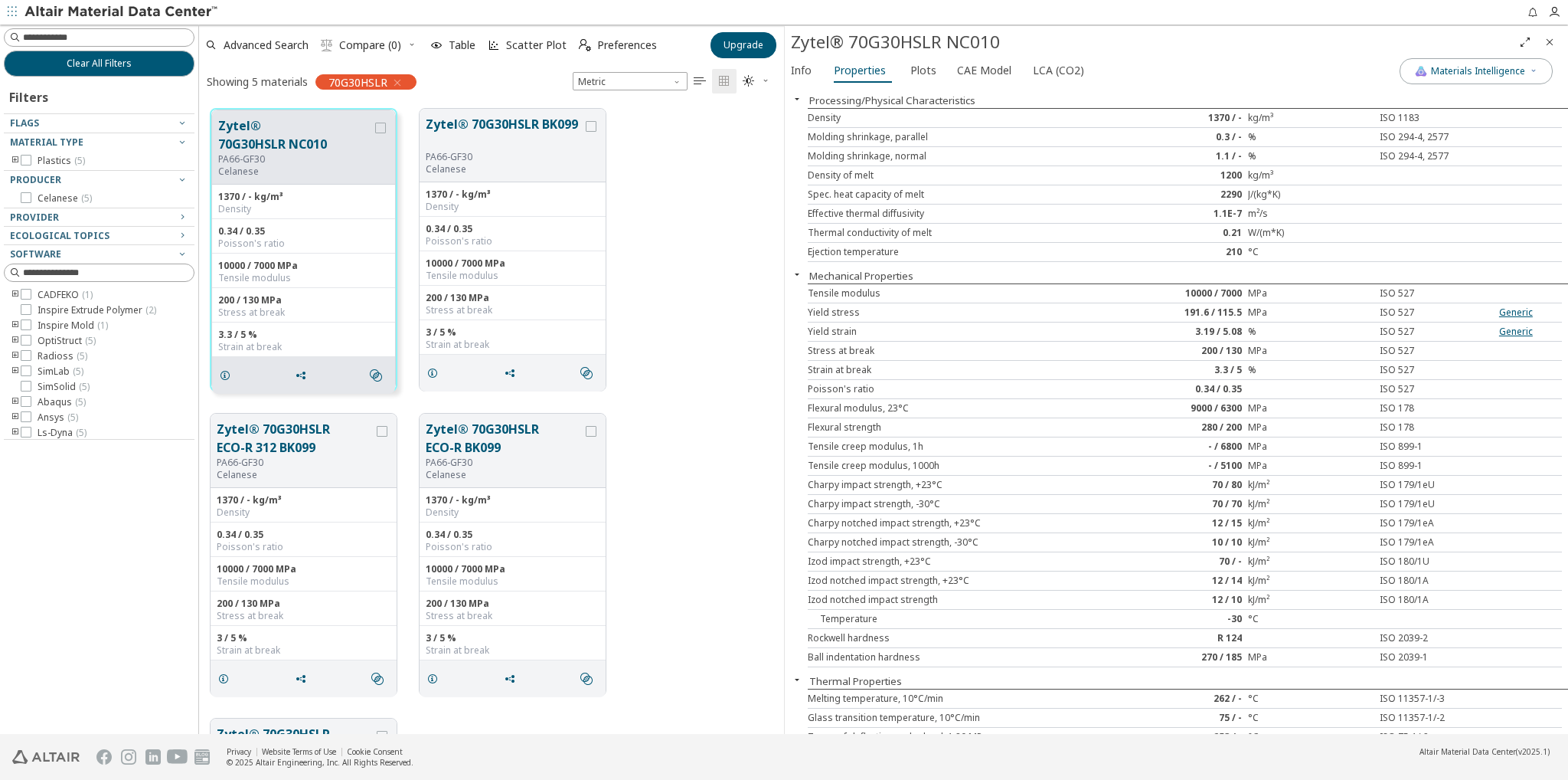
click at [400, 81] on icon "button" at bounding box center [398, 83] width 12 height 12
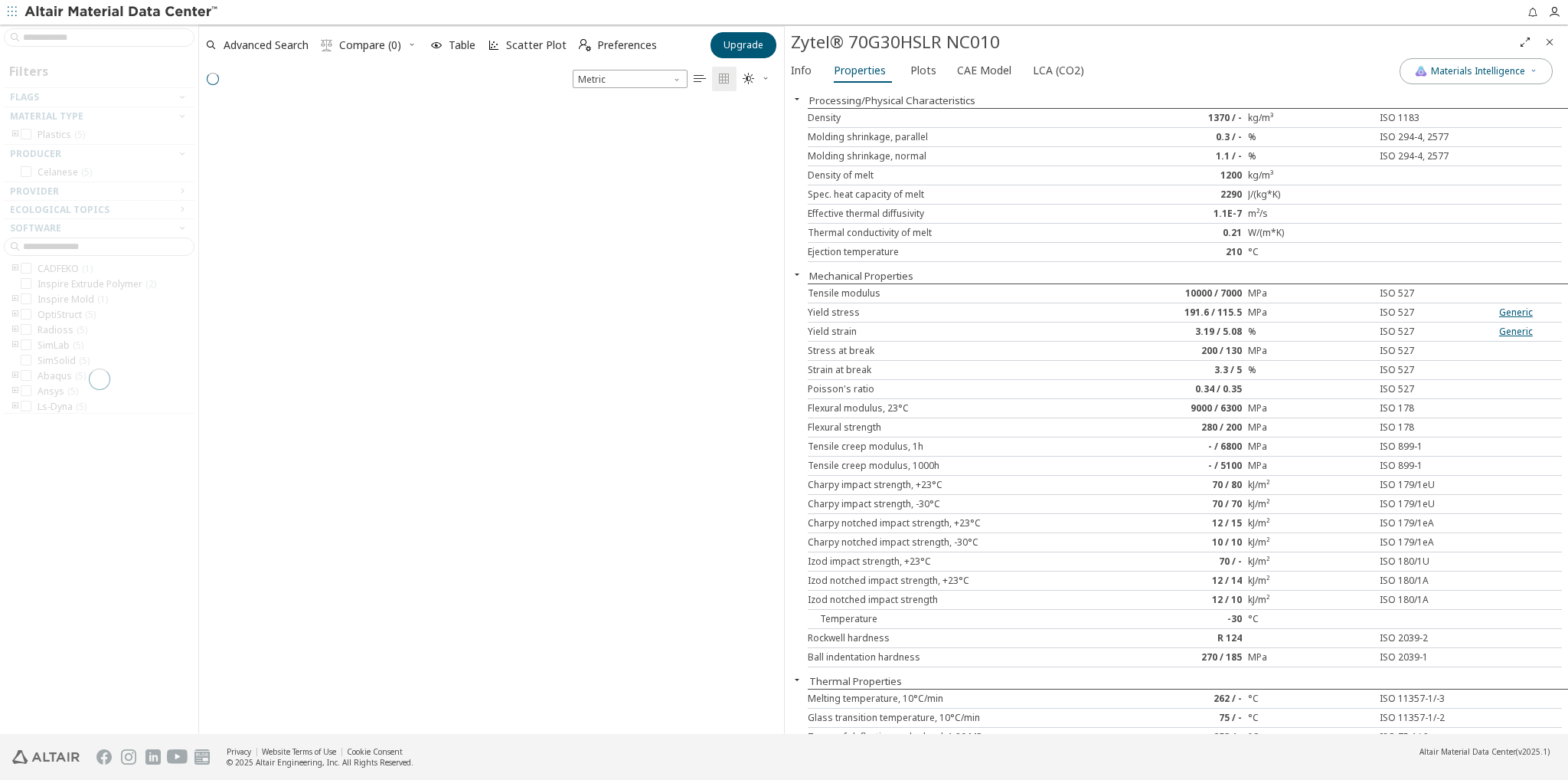
click at [148, 41] on div at bounding box center [99, 379] width 198 height 709
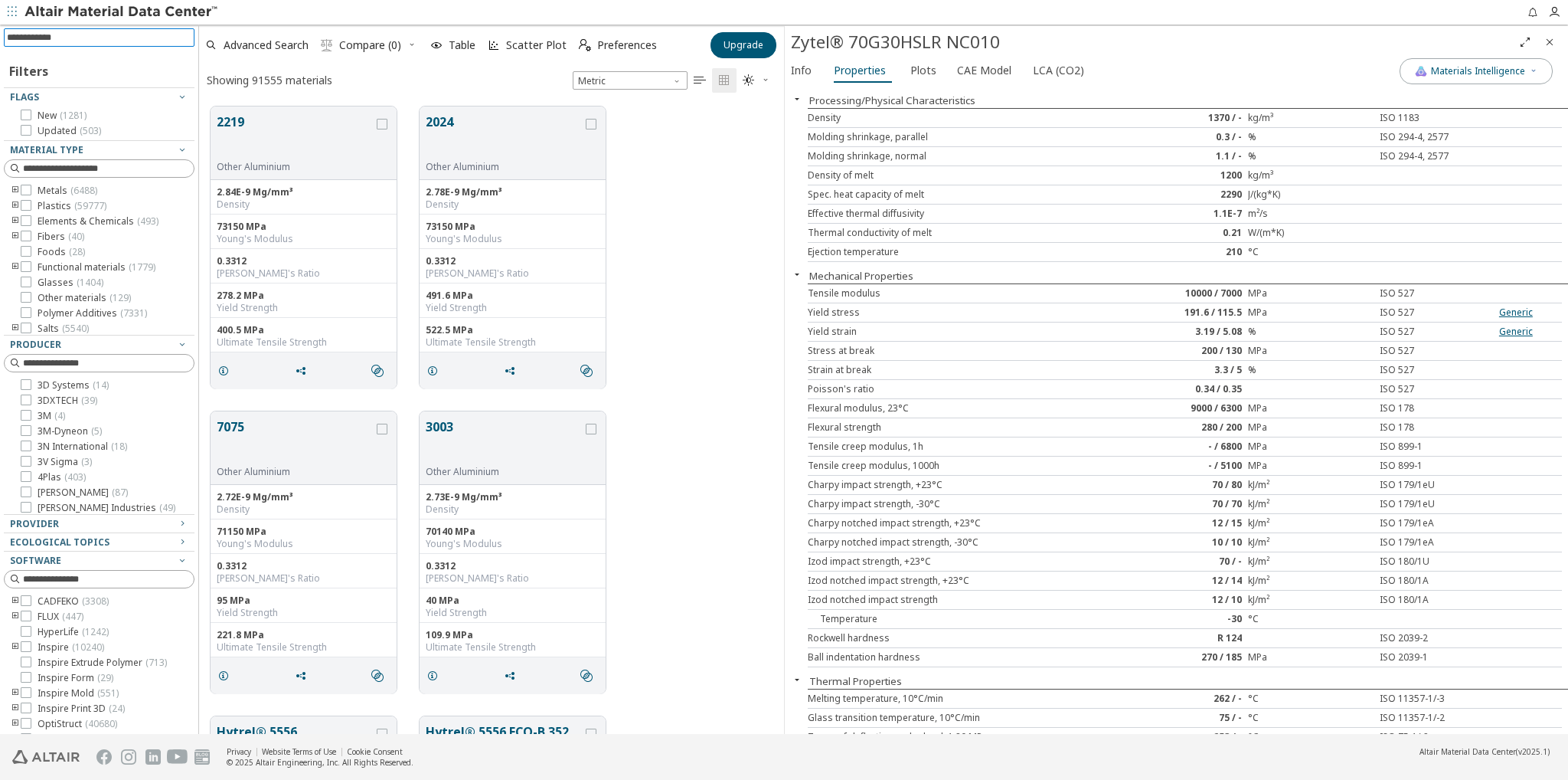
click at [104, 35] on input at bounding box center [100, 38] width 187 height 17
type input "*"
type input "********"
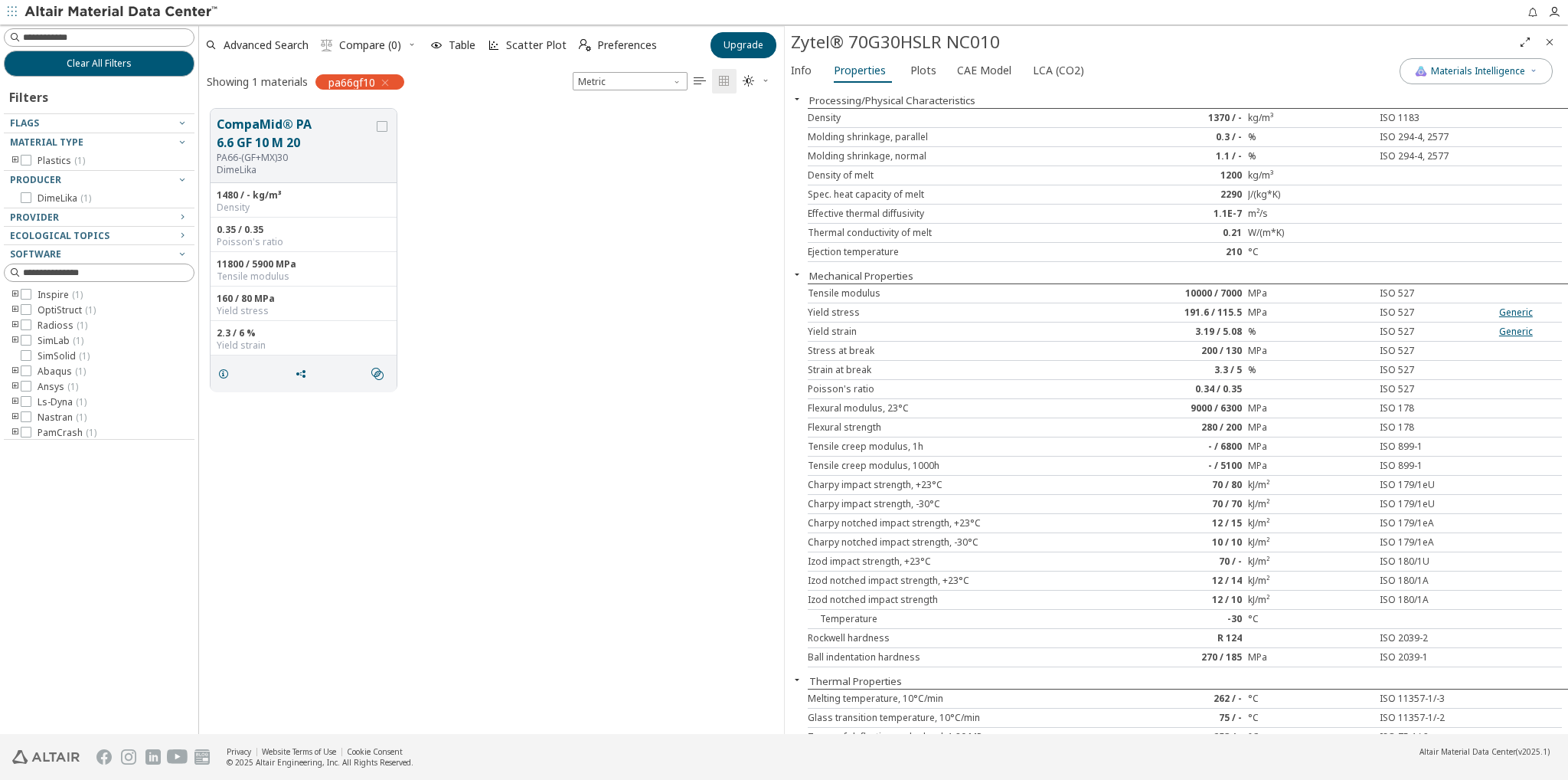
click at [391, 82] on icon "button" at bounding box center [385, 83] width 12 height 12
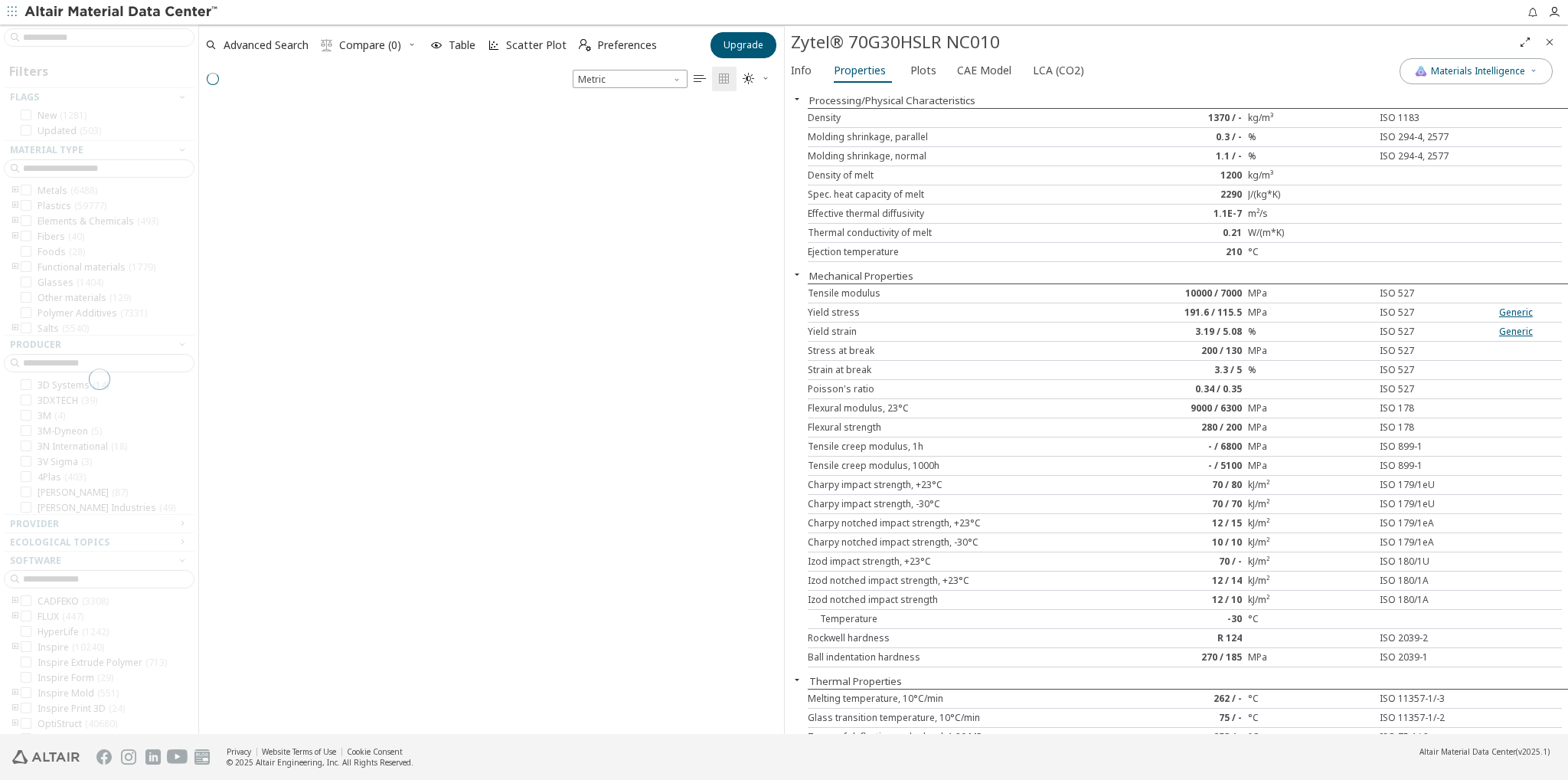
scroll to position [627, 573]
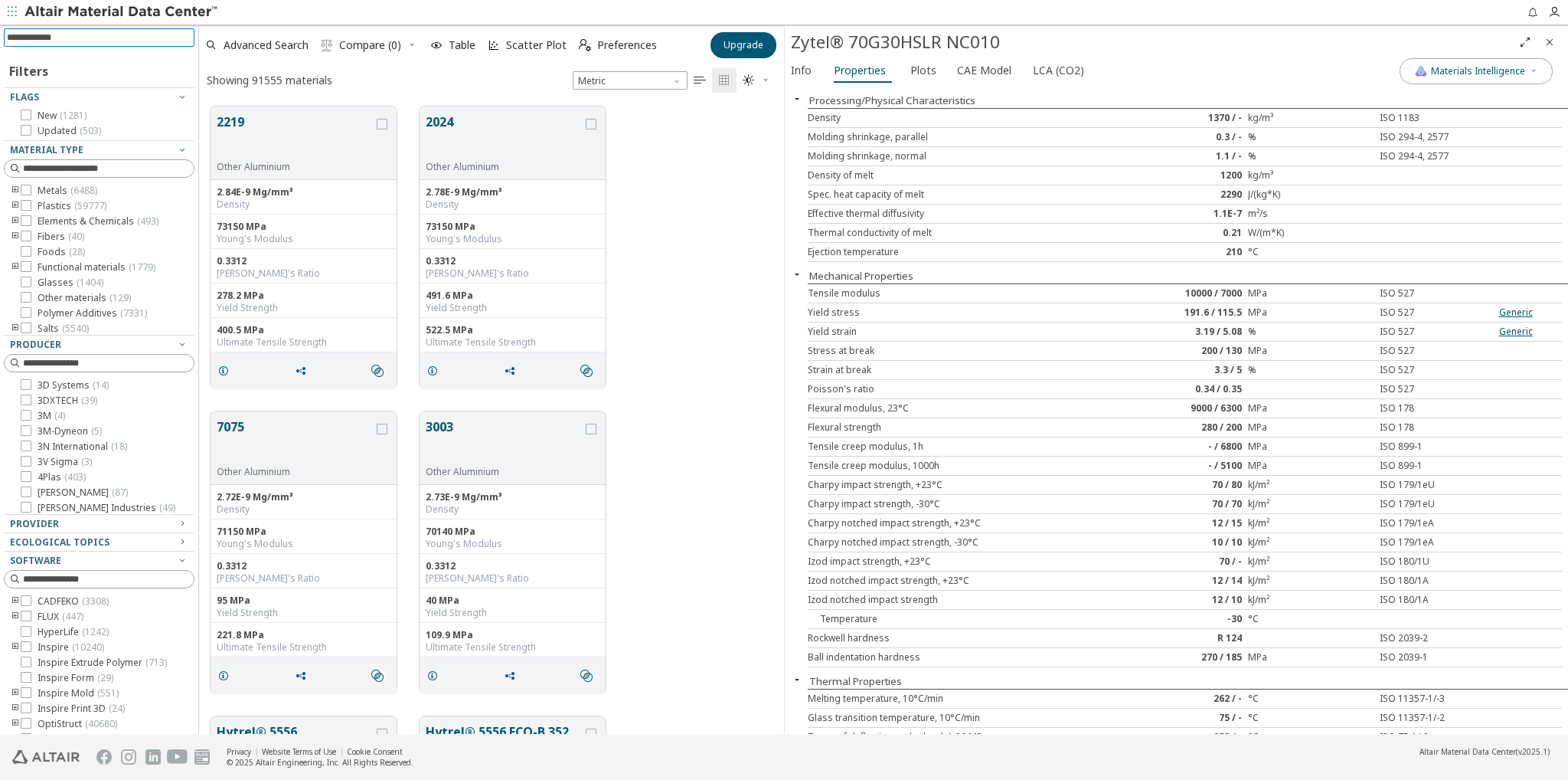
click at [100, 41] on input at bounding box center [100, 38] width 187 height 17
type input "*********"
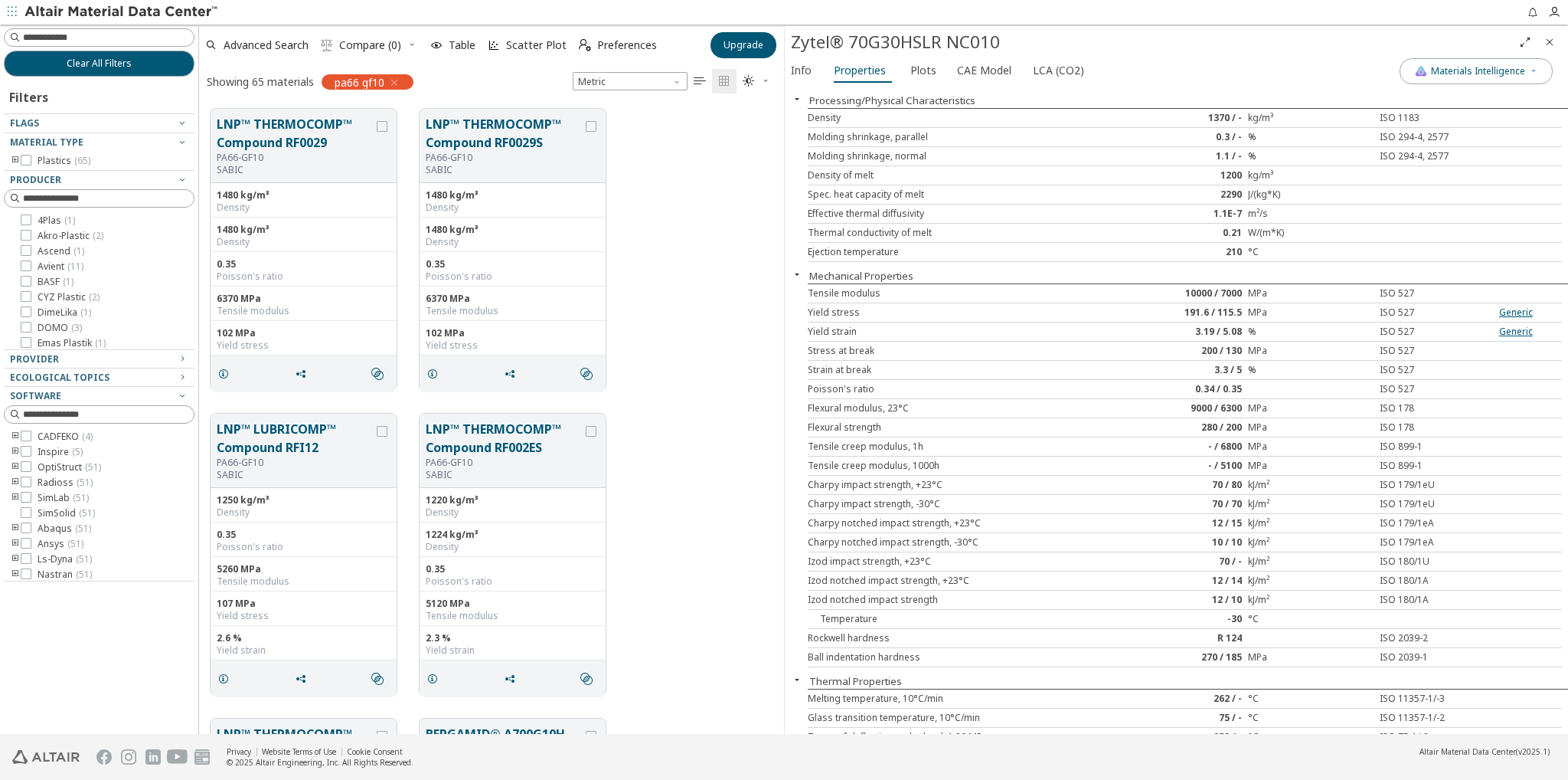
click at [1551, 44] on icon "Close" at bounding box center [1549, 42] width 12 height 12
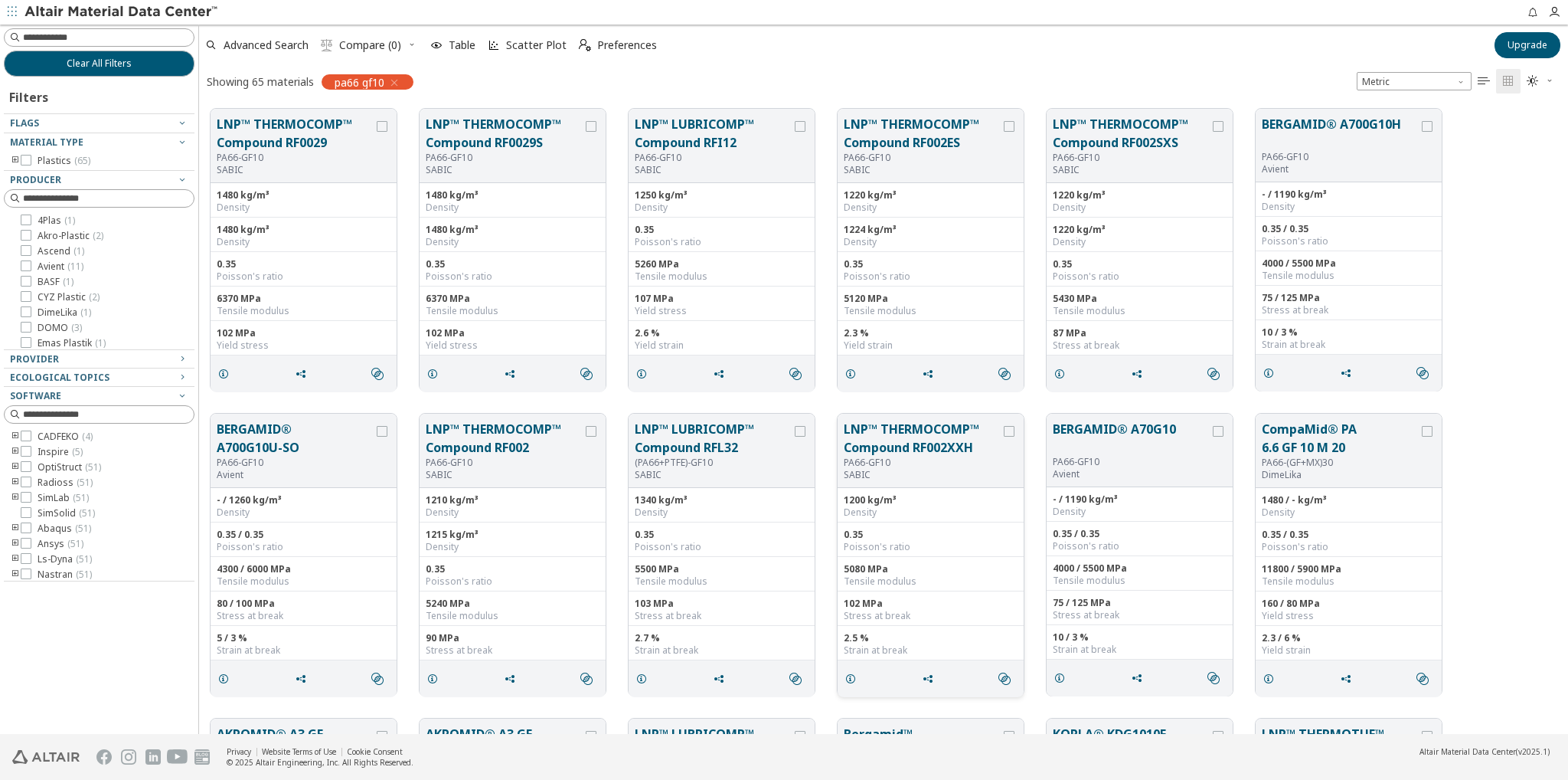
click at [930, 449] on button "LNP™ THERMOCOMP™ Compound RF002XXH" at bounding box center [922, 437] width 157 height 37
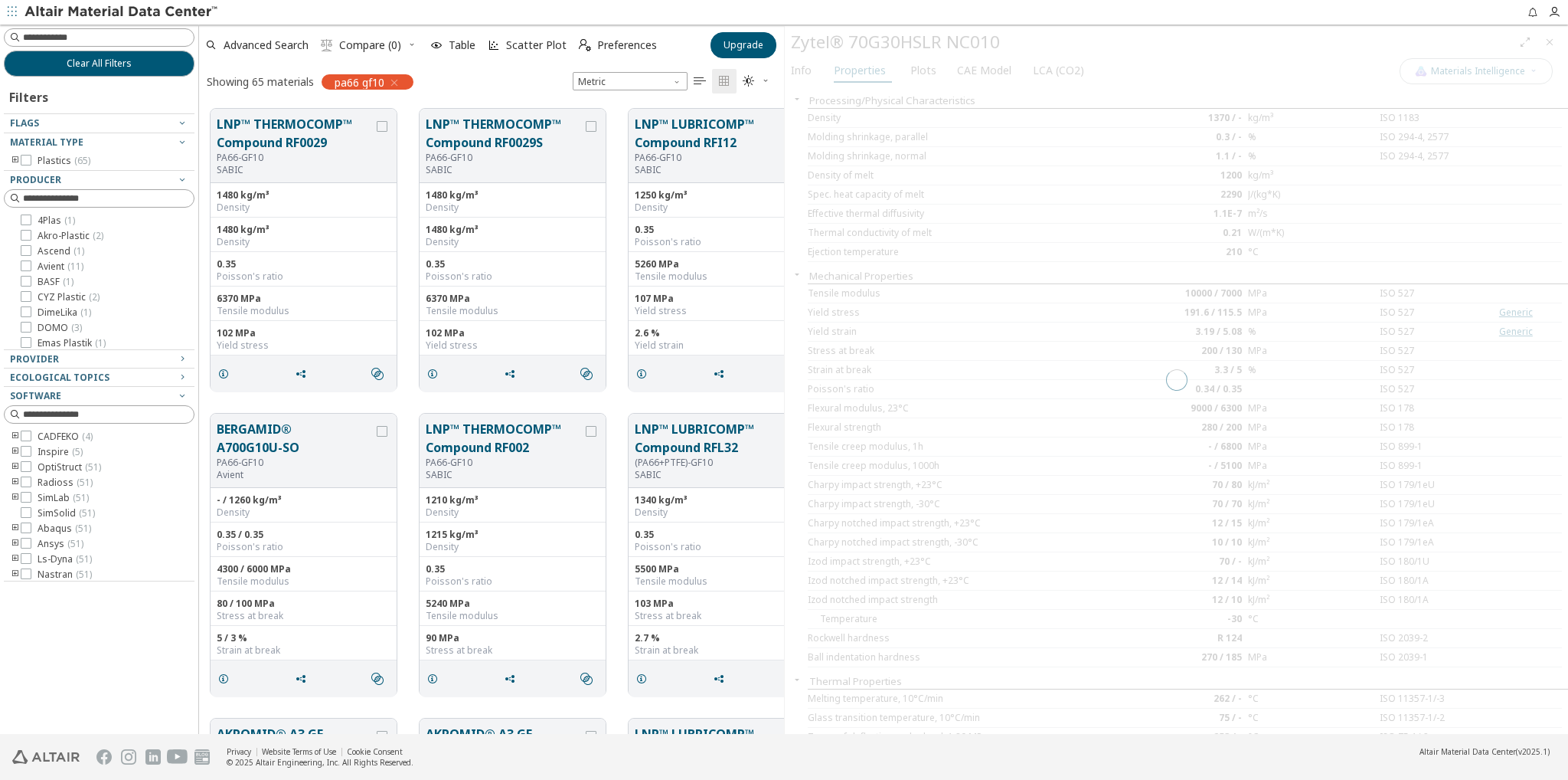
scroll to position [625, 573]
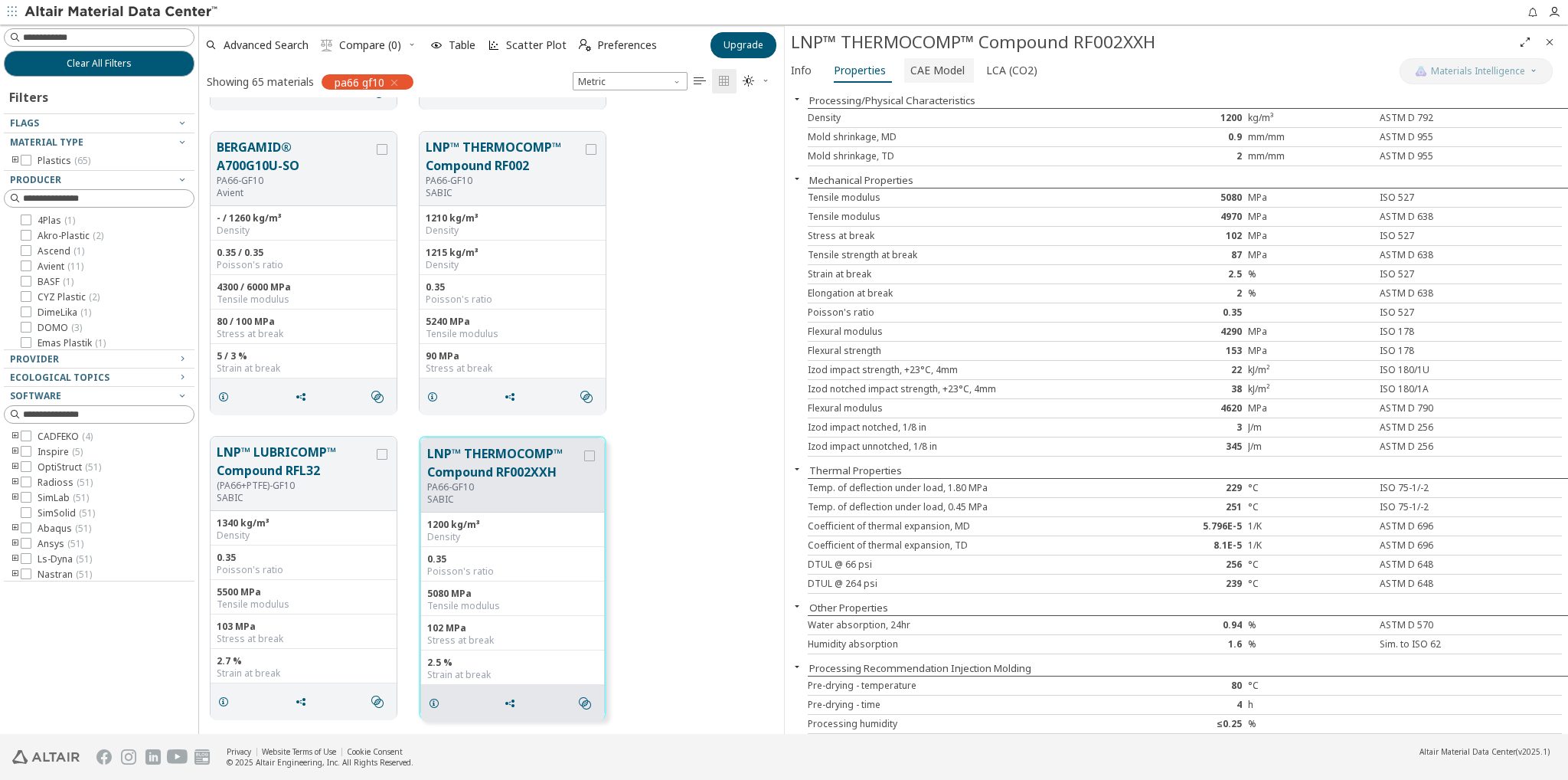
click at [940, 72] on span "CAE Model" at bounding box center [937, 70] width 54 height 24
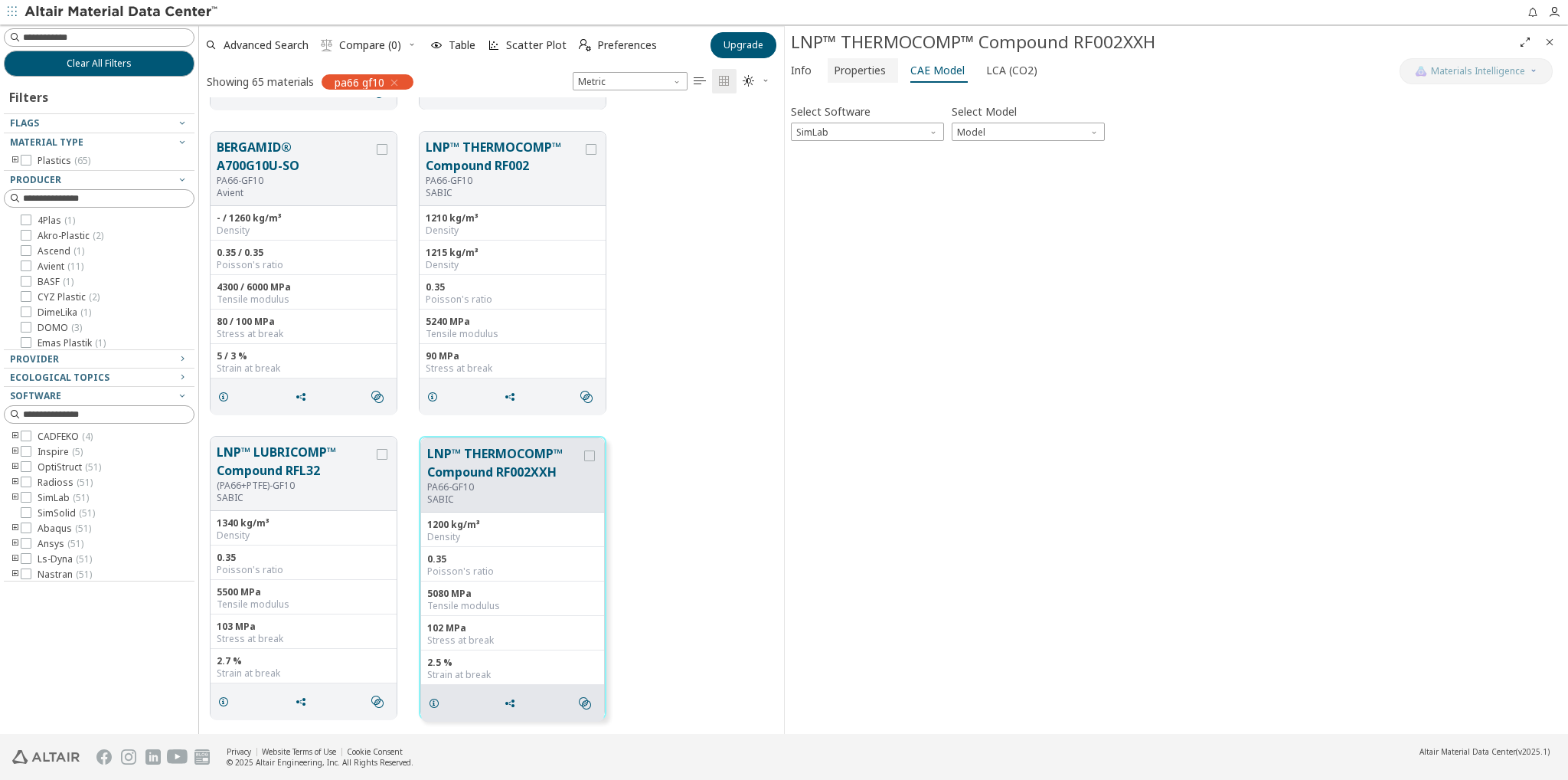
click at [849, 75] on span "Properties" at bounding box center [860, 70] width 52 height 24
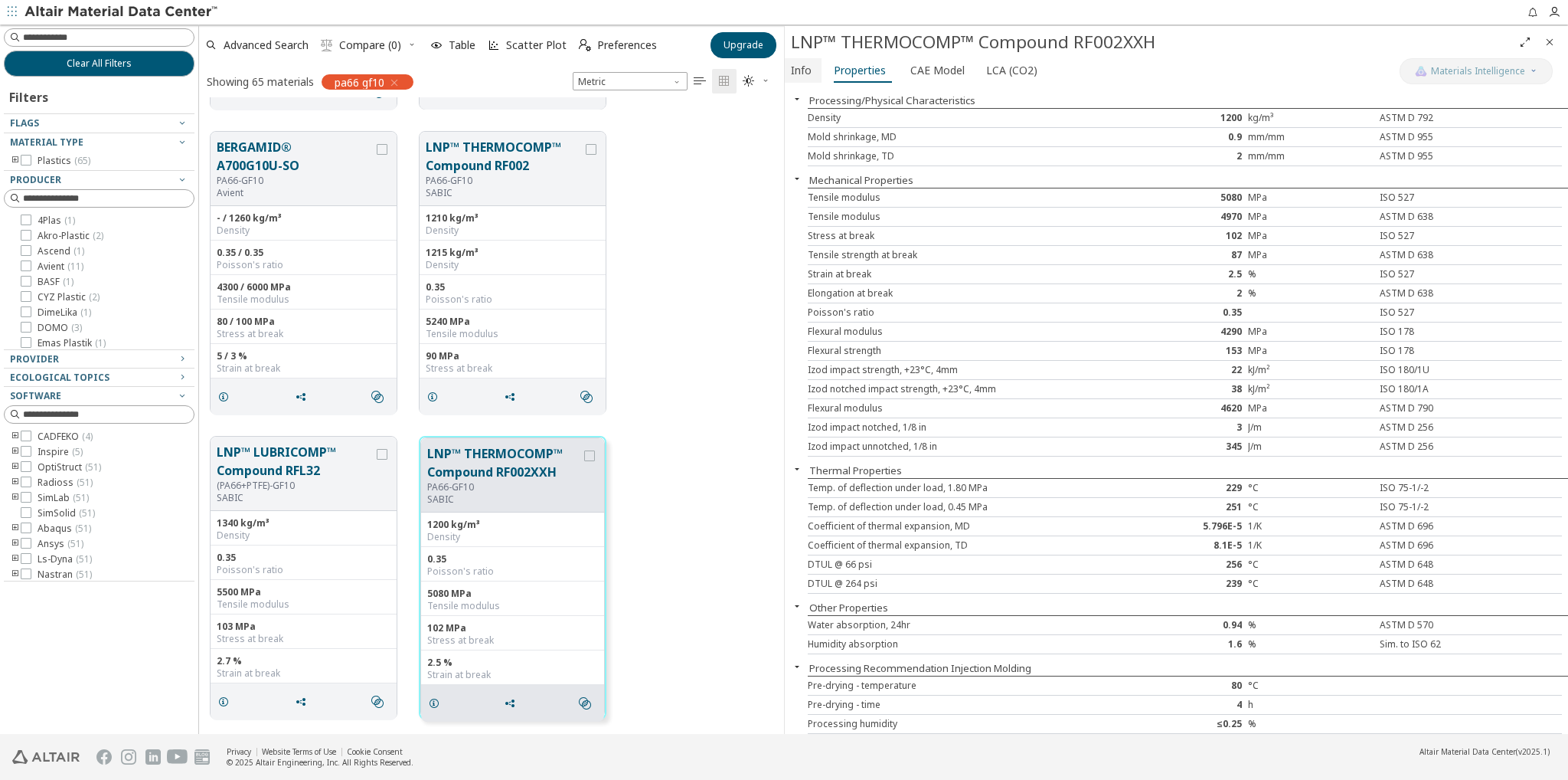
click at [812, 68] on button "Info" at bounding box center [803, 70] width 37 height 24
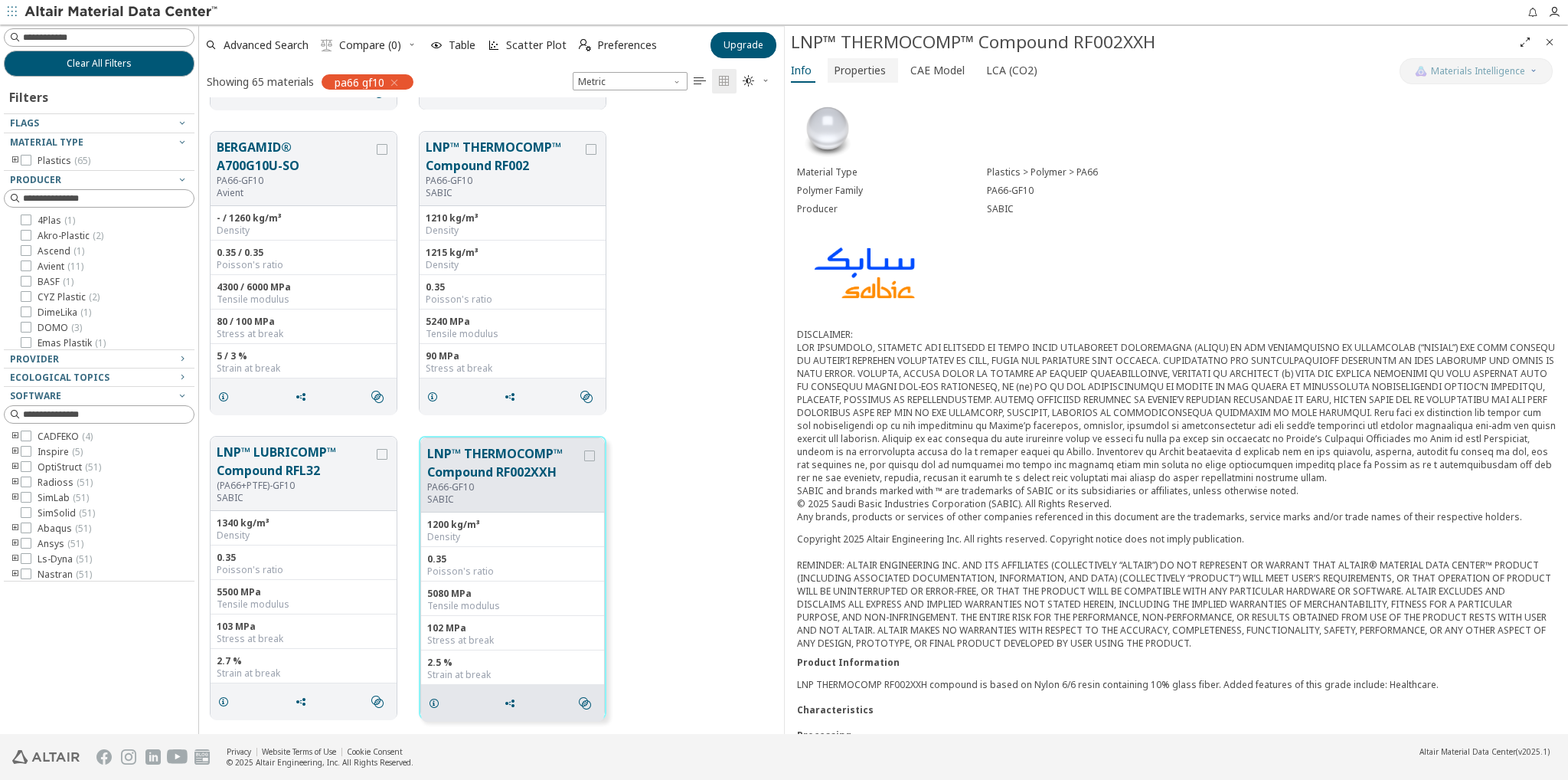
click at [887, 74] on button "Properties" at bounding box center [863, 70] width 71 height 24
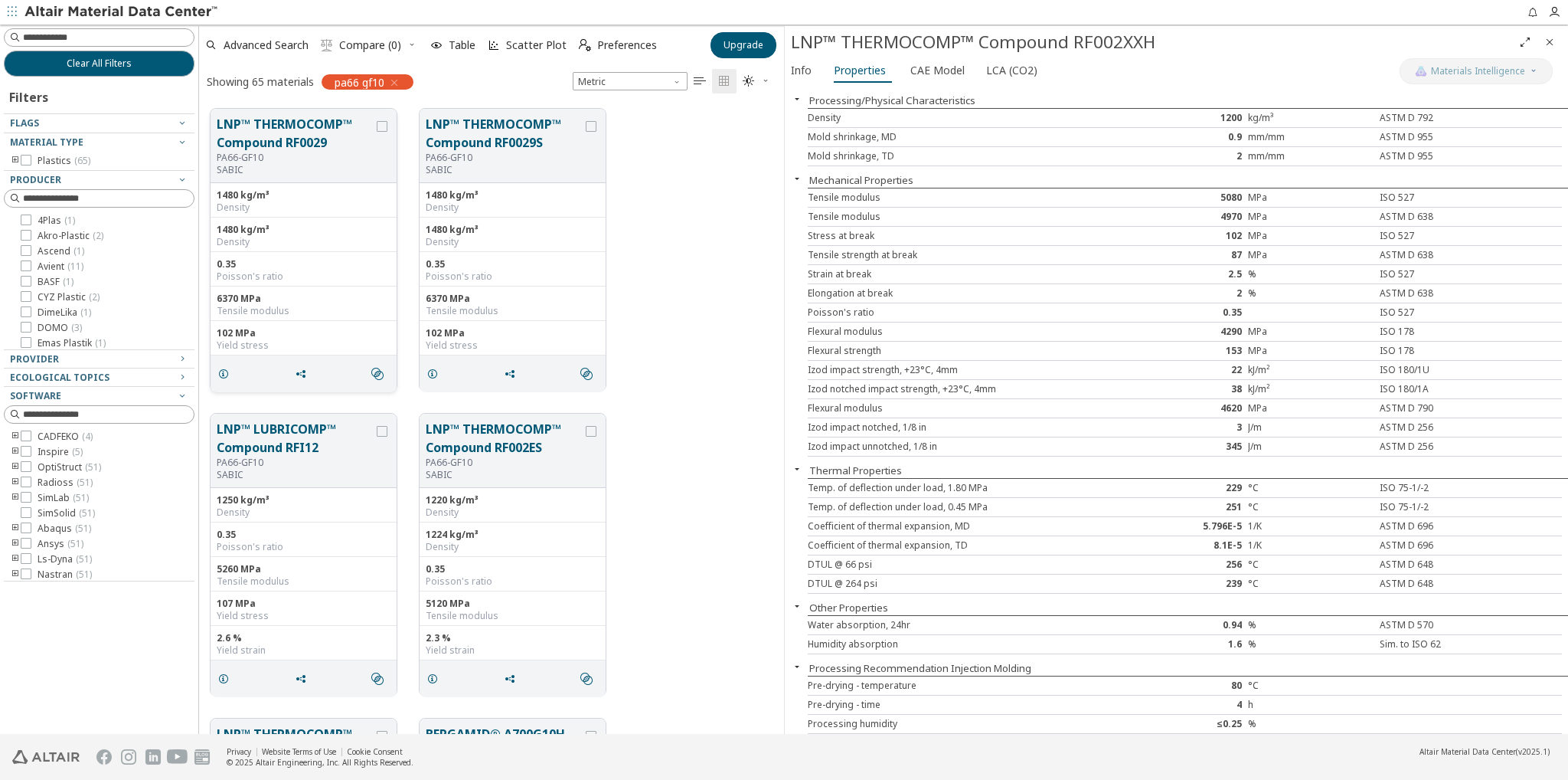
click at [251, 140] on button "LNP™ THERMOCOMP™ Compound RF0029" at bounding box center [295, 133] width 157 height 37
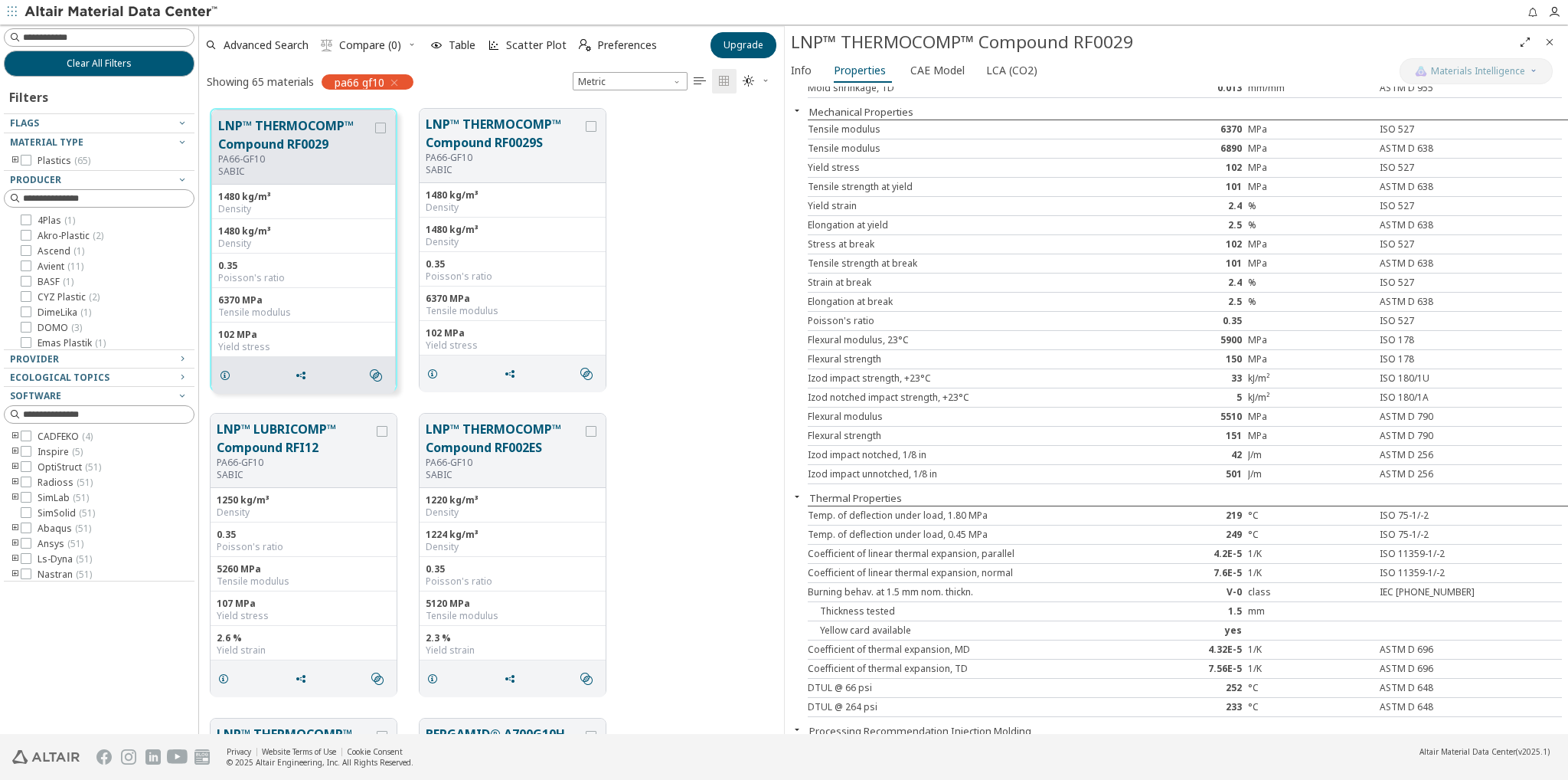
scroll to position [154, 0]
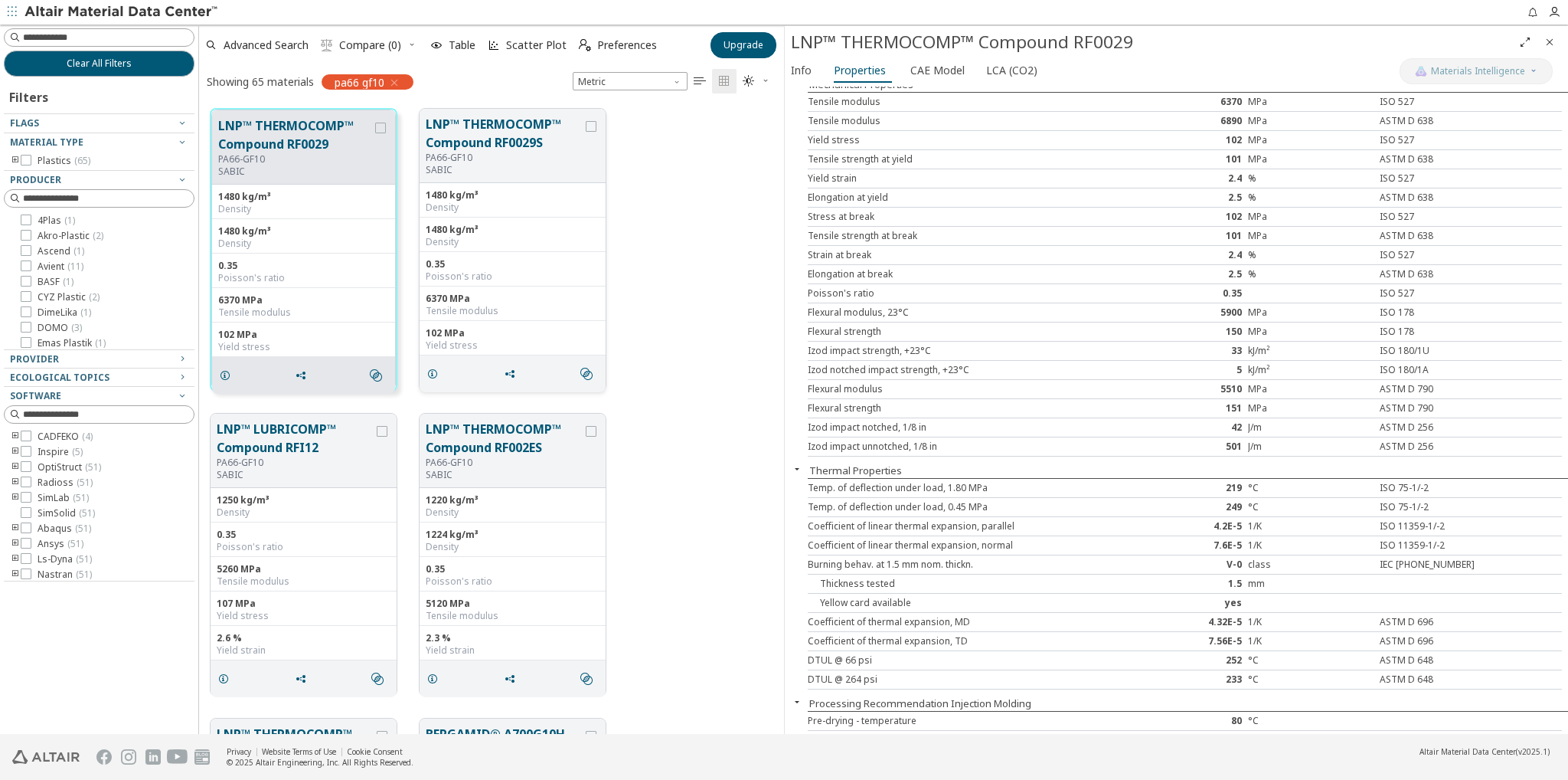
click at [527, 129] on button "LNP™ THERMOCOMP™ Compound RF0029S" at bounding box center [505, 133] width 157 height 37
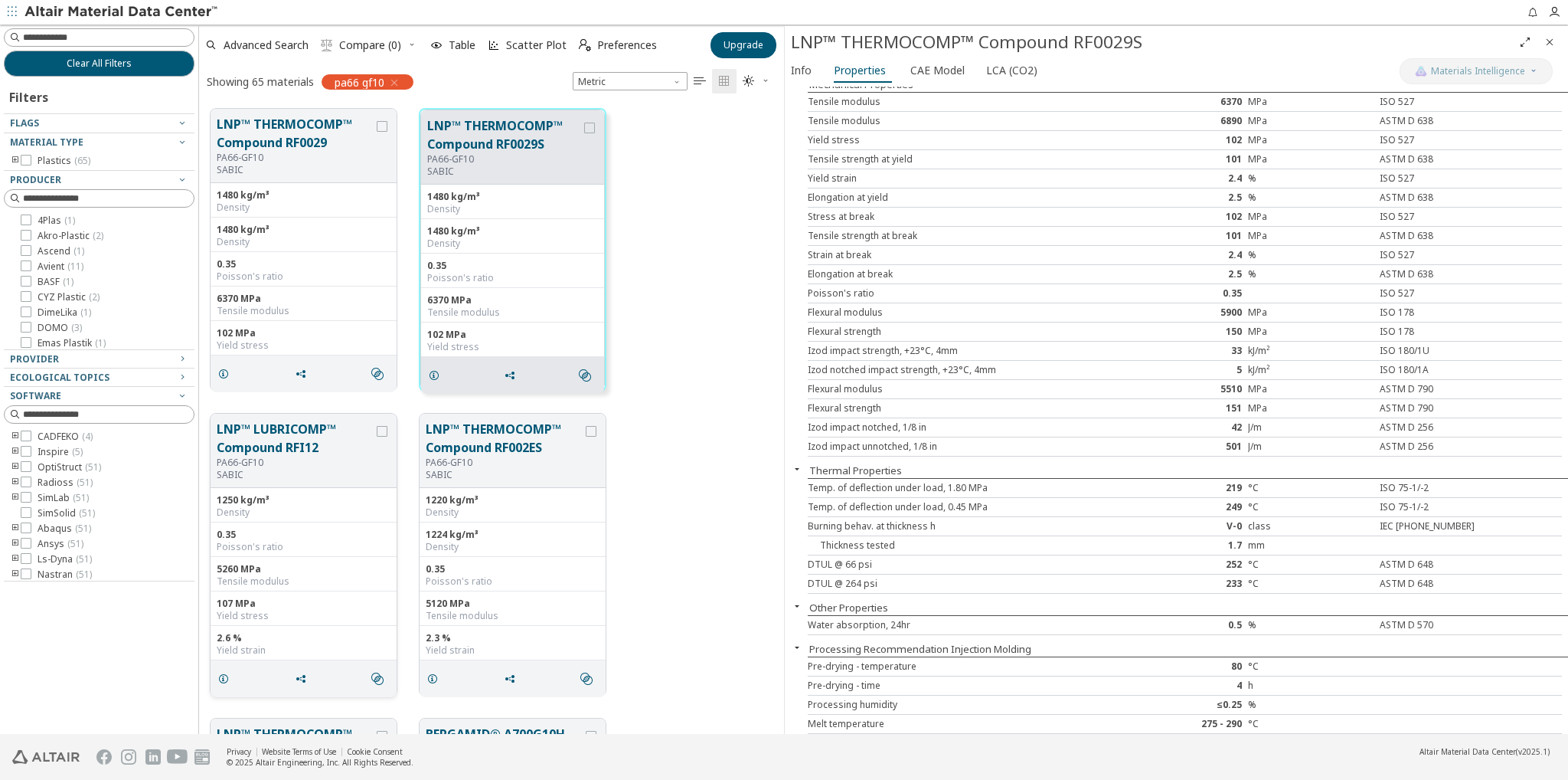
click at [282, 447] on button "LNP™ LUBRICOMP™ Compound RFI12" at bounding box center [295, 437] width 157 height 37
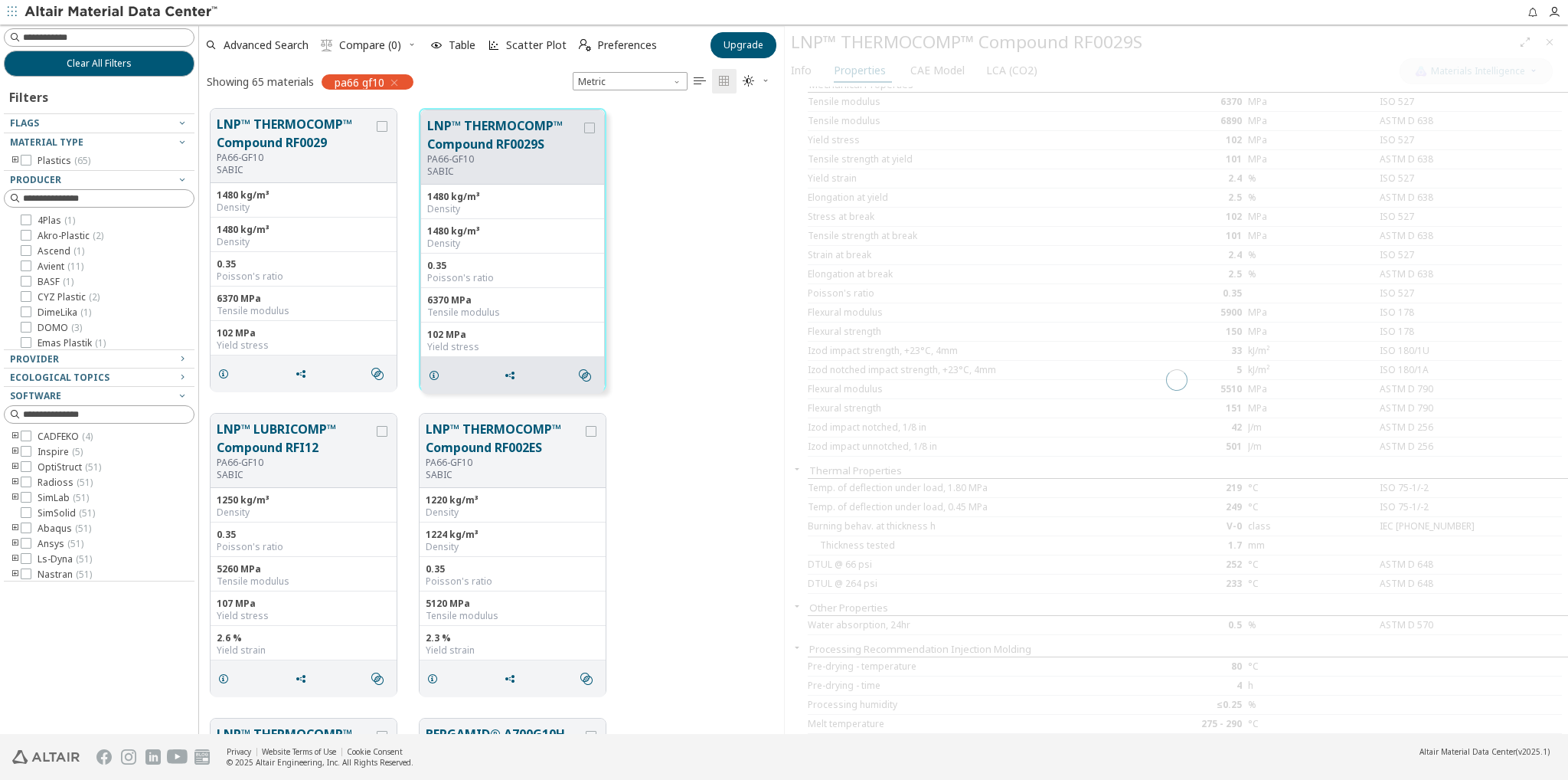
scroll to position [96, 0]
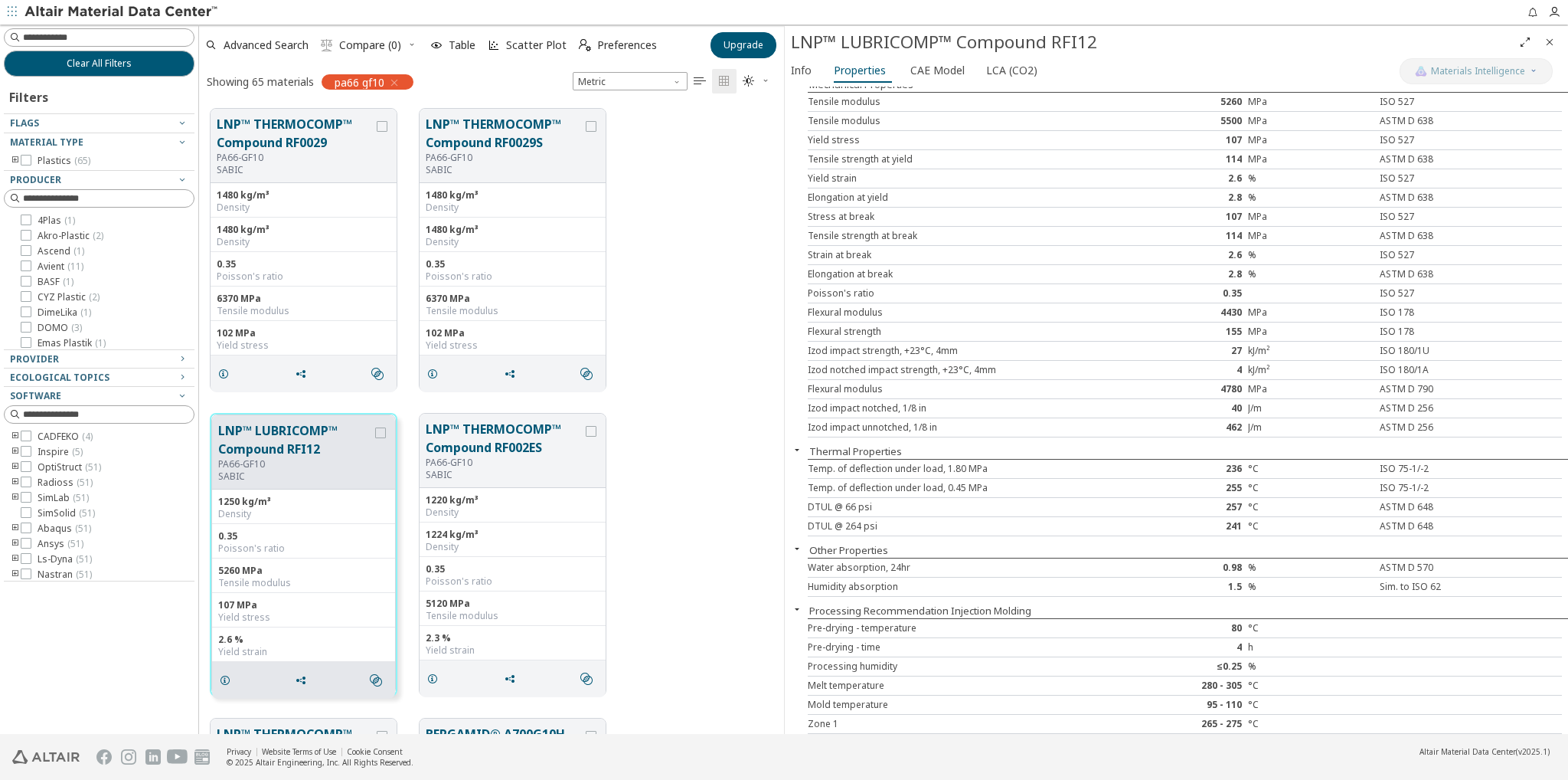
click at [714, 352] on div "LNP™ THERMOCOMP™ Compound RF0029 PA66-GF10 SABIC 1480 kg/m³ Density 1480 kg/m³ …" at bounding box center [492, 249] width 585 height 305
click at [148, 46] on div at bounding box center [98, 37] width 191 height 18
click at [141, 36] on input at bounding box center [109, 38] width 171 height 16
type input "********"
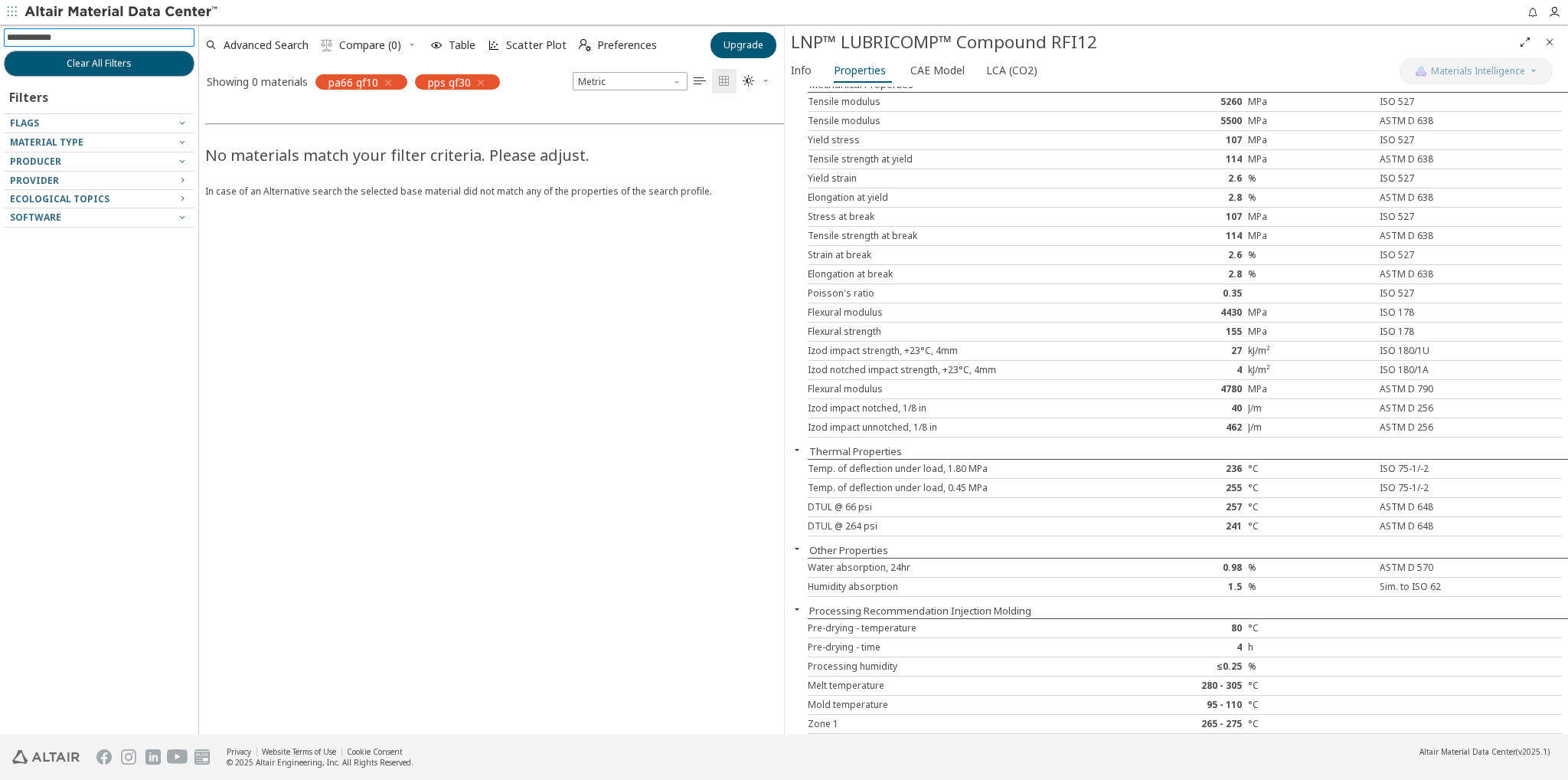
click at [385, 80] on icon "button" at bounding box center [388, 83] width 12 height 12
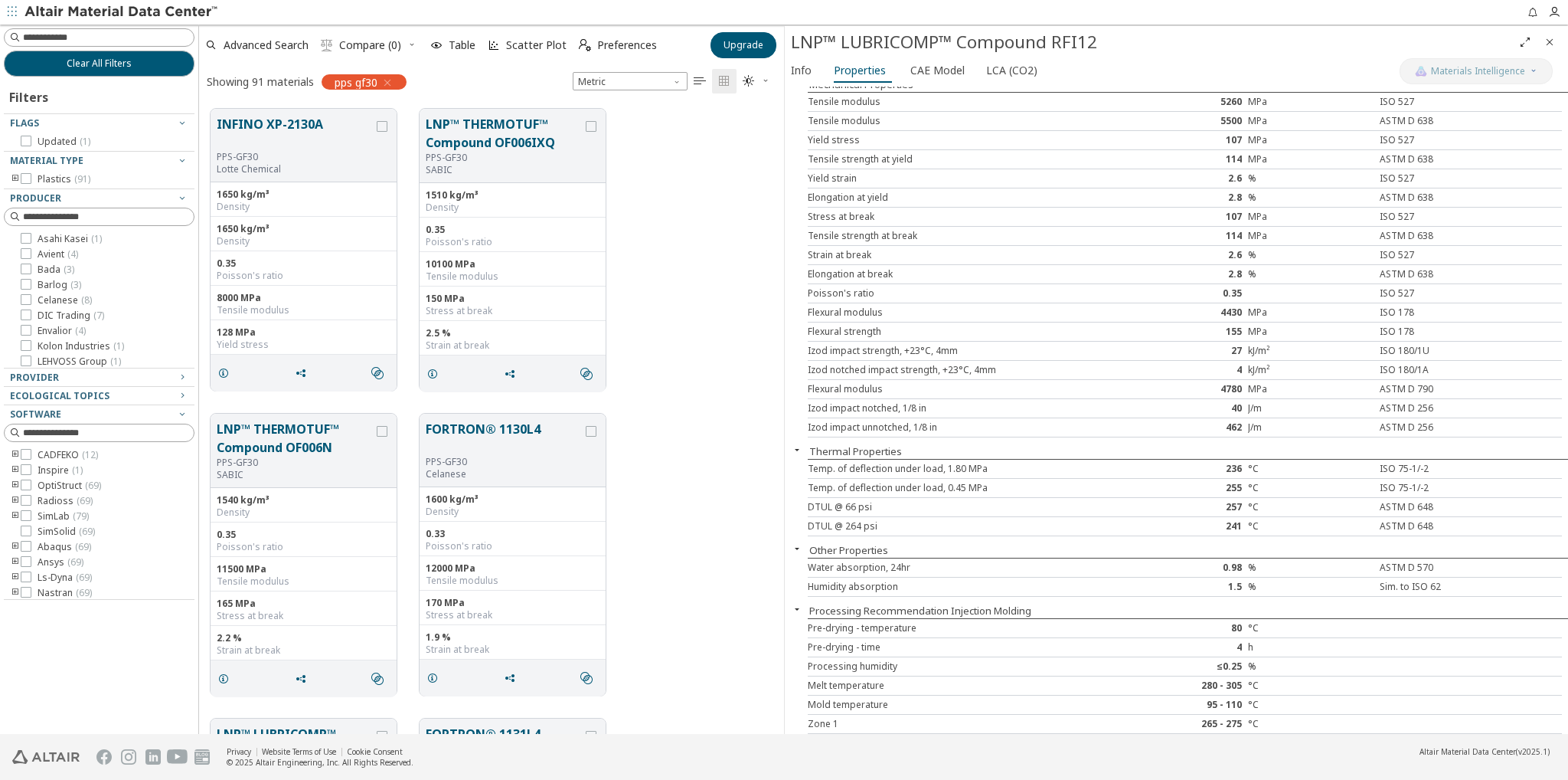
scroll to position [625, 573]
click at [328, 119] on button "INFINO XP-2130A" at bounding box center [295, 133] width 157 height 36
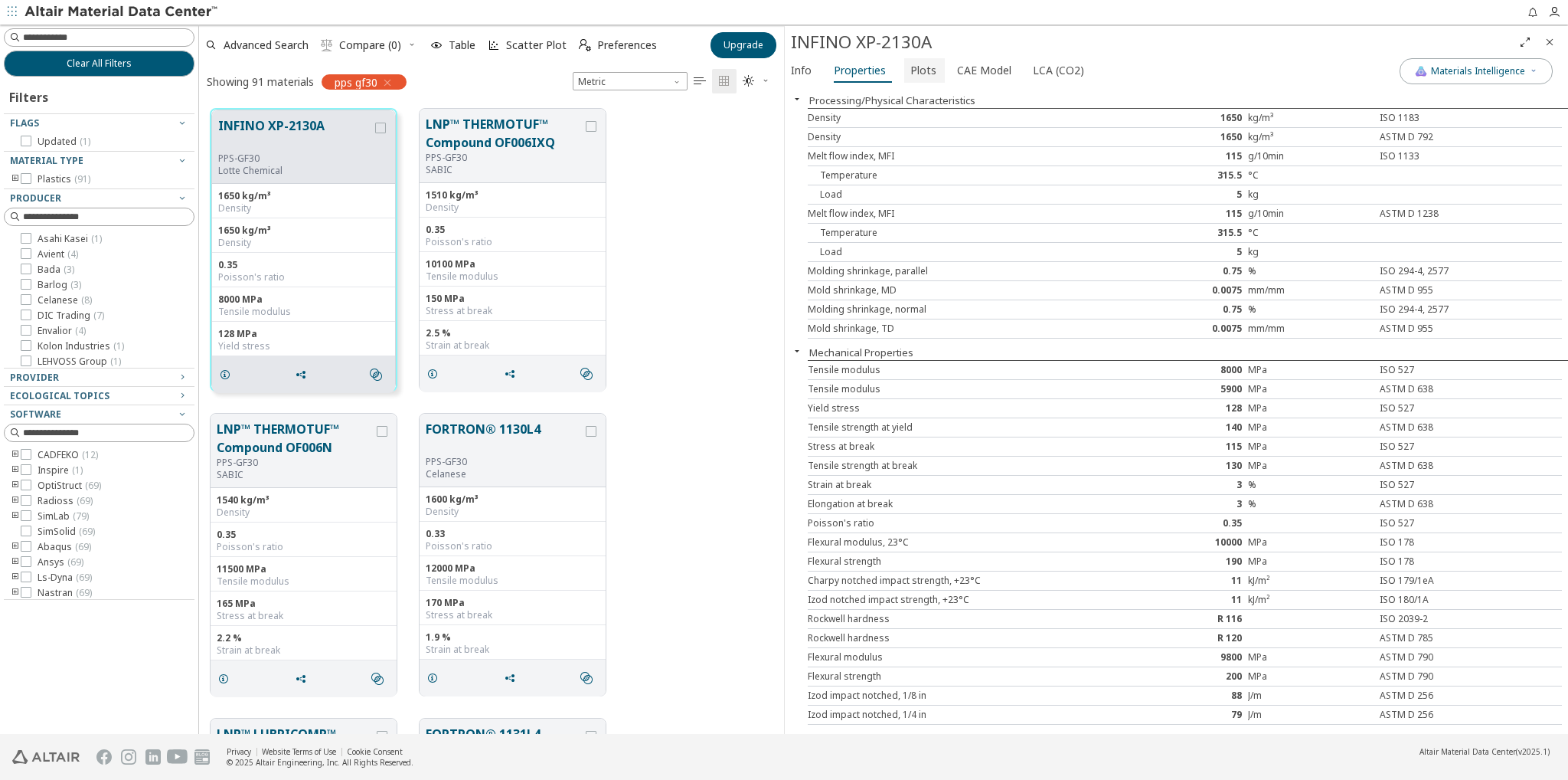
click at [918, 71] on span "Plots" at bounding box center [923, 70] width 26 height 24
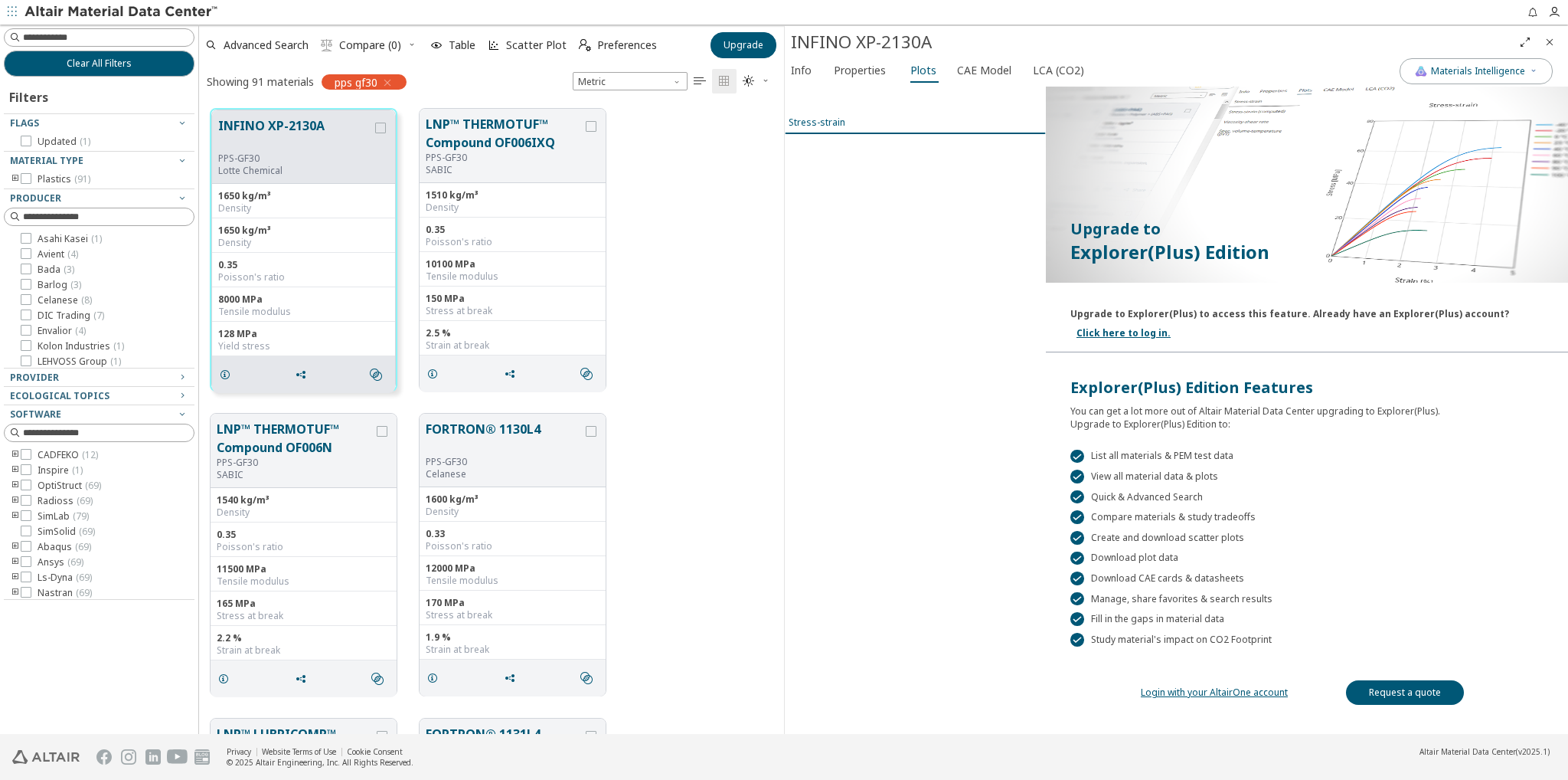
click at [845, 123] on span "Stress-strain" at bounding box center [915, 122] width 254 height 13
click at [958, 74] on span "CAE Model" at bounding box center [984, 70] width 54 height 24
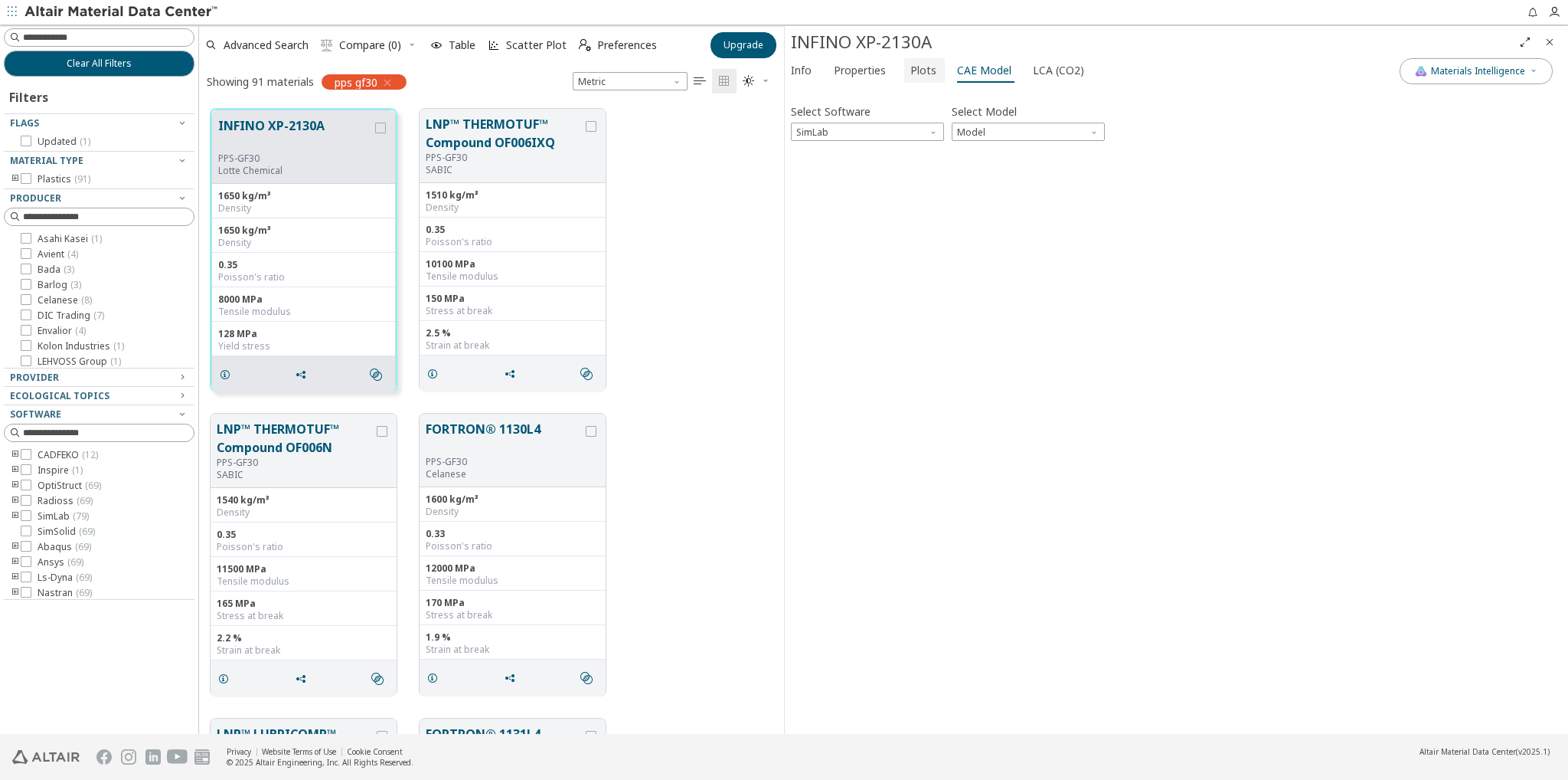
click at [910, 66] on span "Plots" at bounding box center [923, 70] width 26 height 24
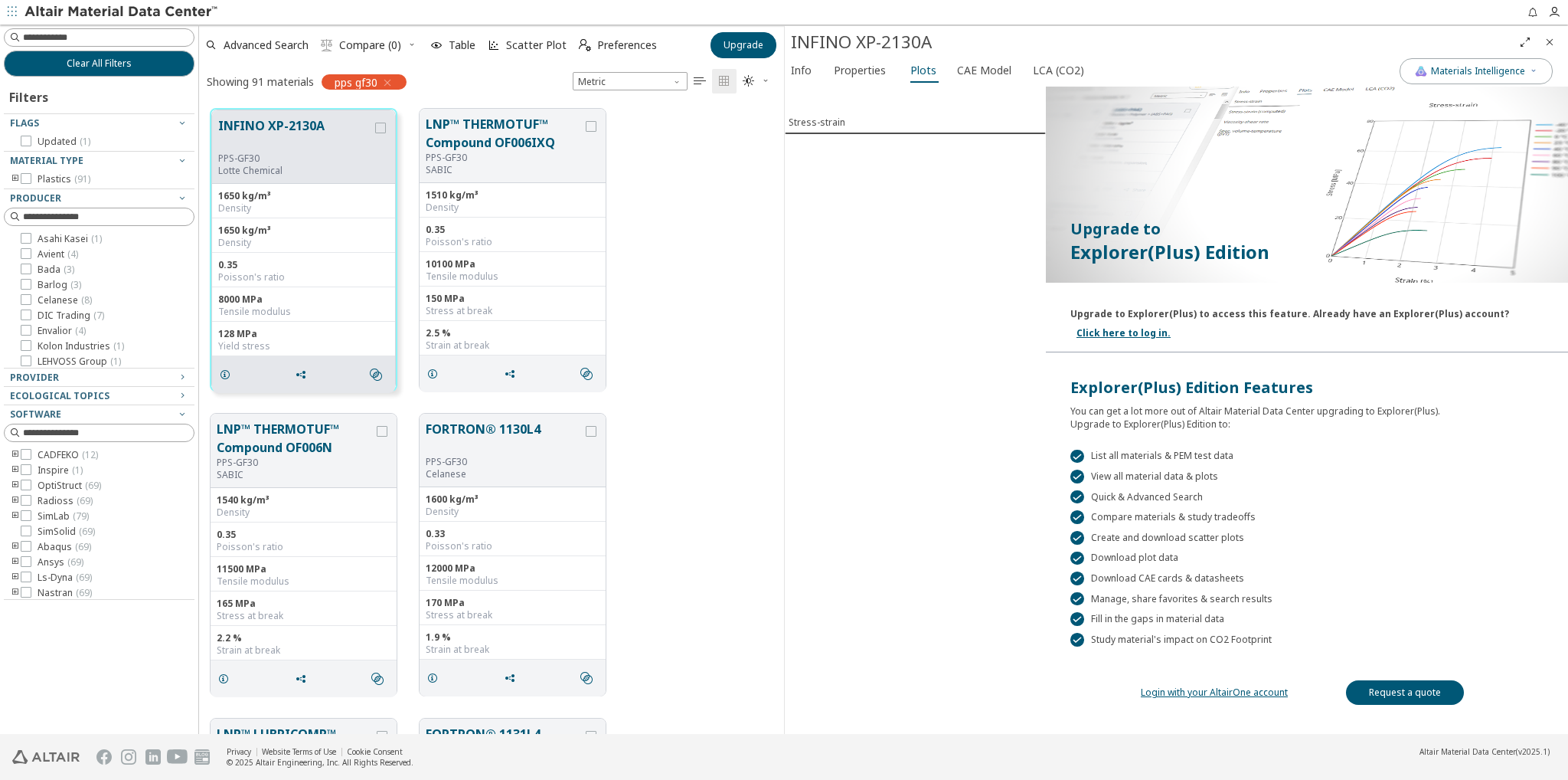
click at [795, 323] on div "Stress-strain" at bounding box center [915, 410] width 261 height 647
click at [1447, 185] on div at bounding box center [1306, 186] width 522 height 199
click at [834, 70] on span "Properties" at bounding box center [860, 70] width 52 height 24
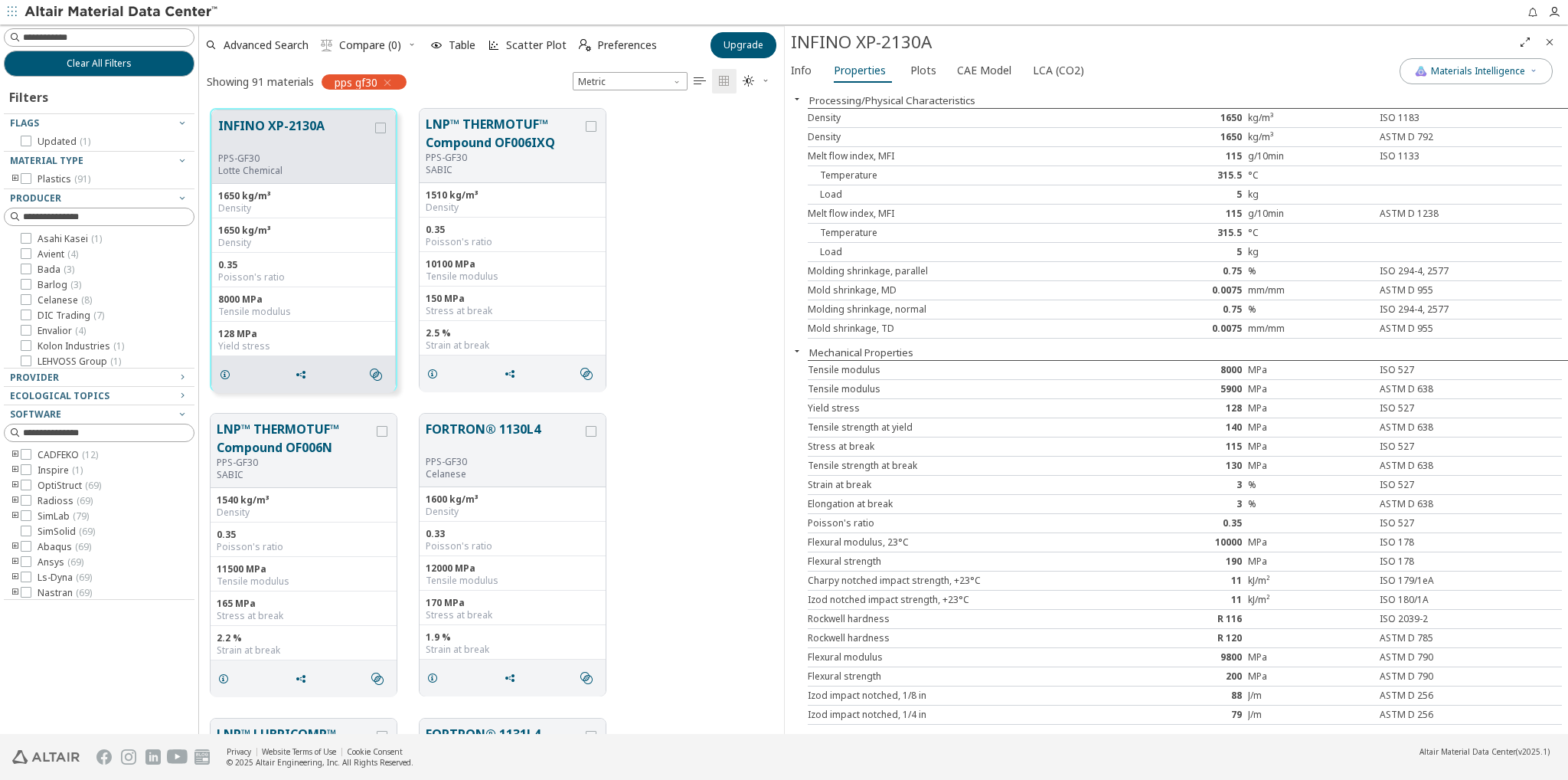
click at [1119, 47] on div "INFINO XP-2130A" at bounding box center [1151, 42] width 722 height 24
click at [383, 84] on icon "button" at bounding box center [387, 83] width 12 height 12
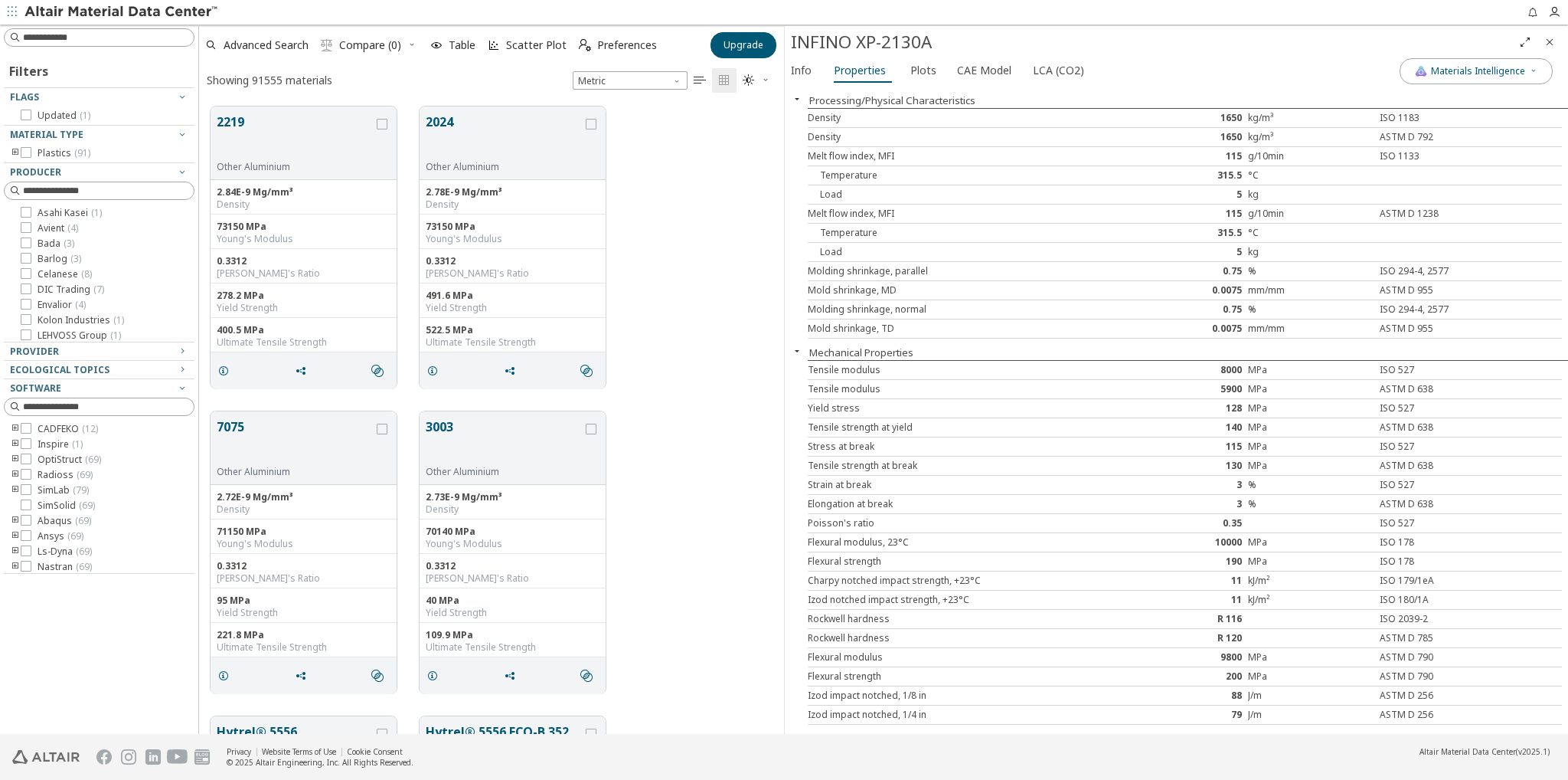
scroll to position [627, 573]
click at [129, 44] on input at bounding box center [109, 38] width 171 height 16
type input "******"
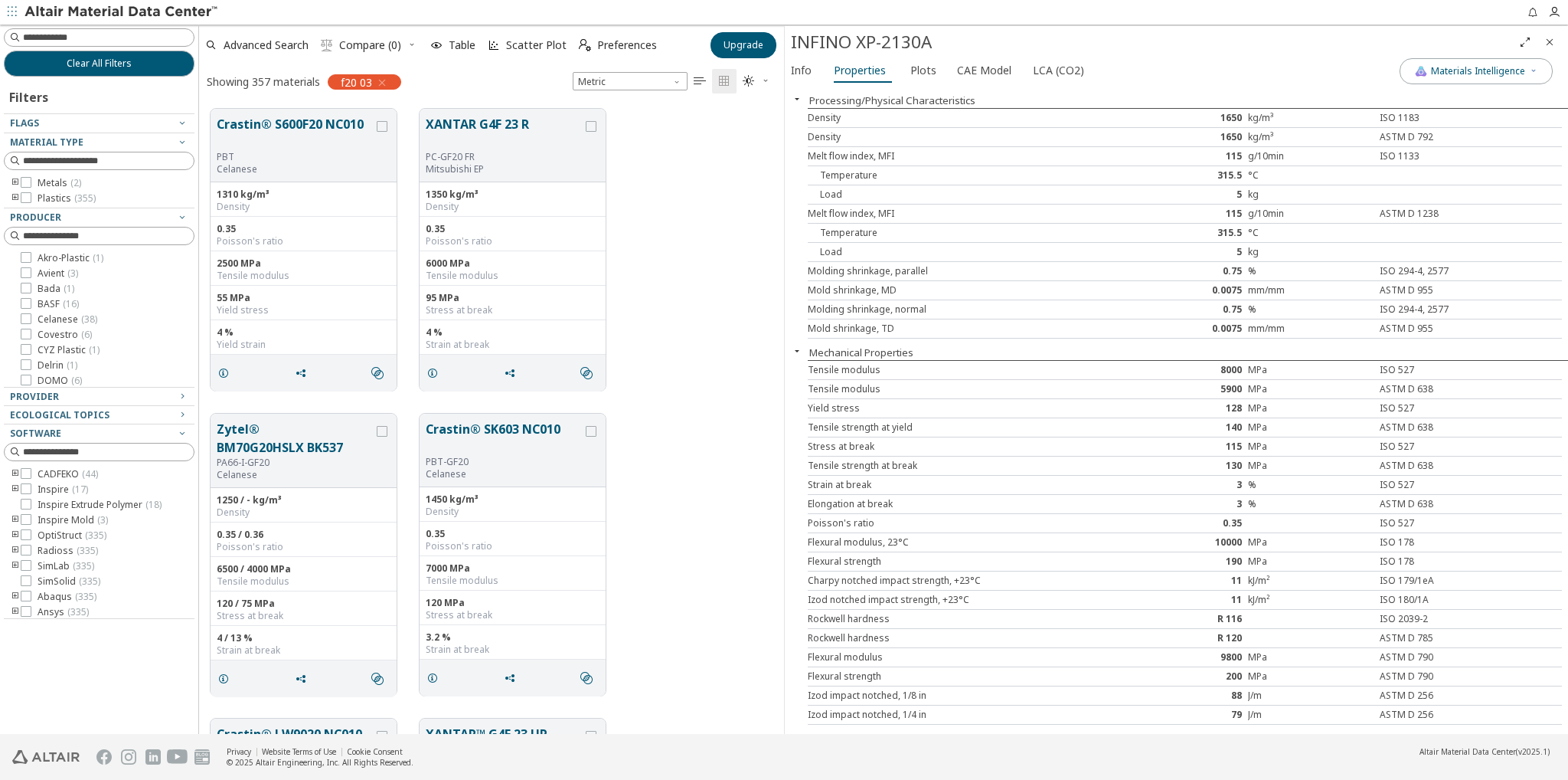
click at [380, 80] on icon "button" at bounding box center [382, 83] width 12 height 12
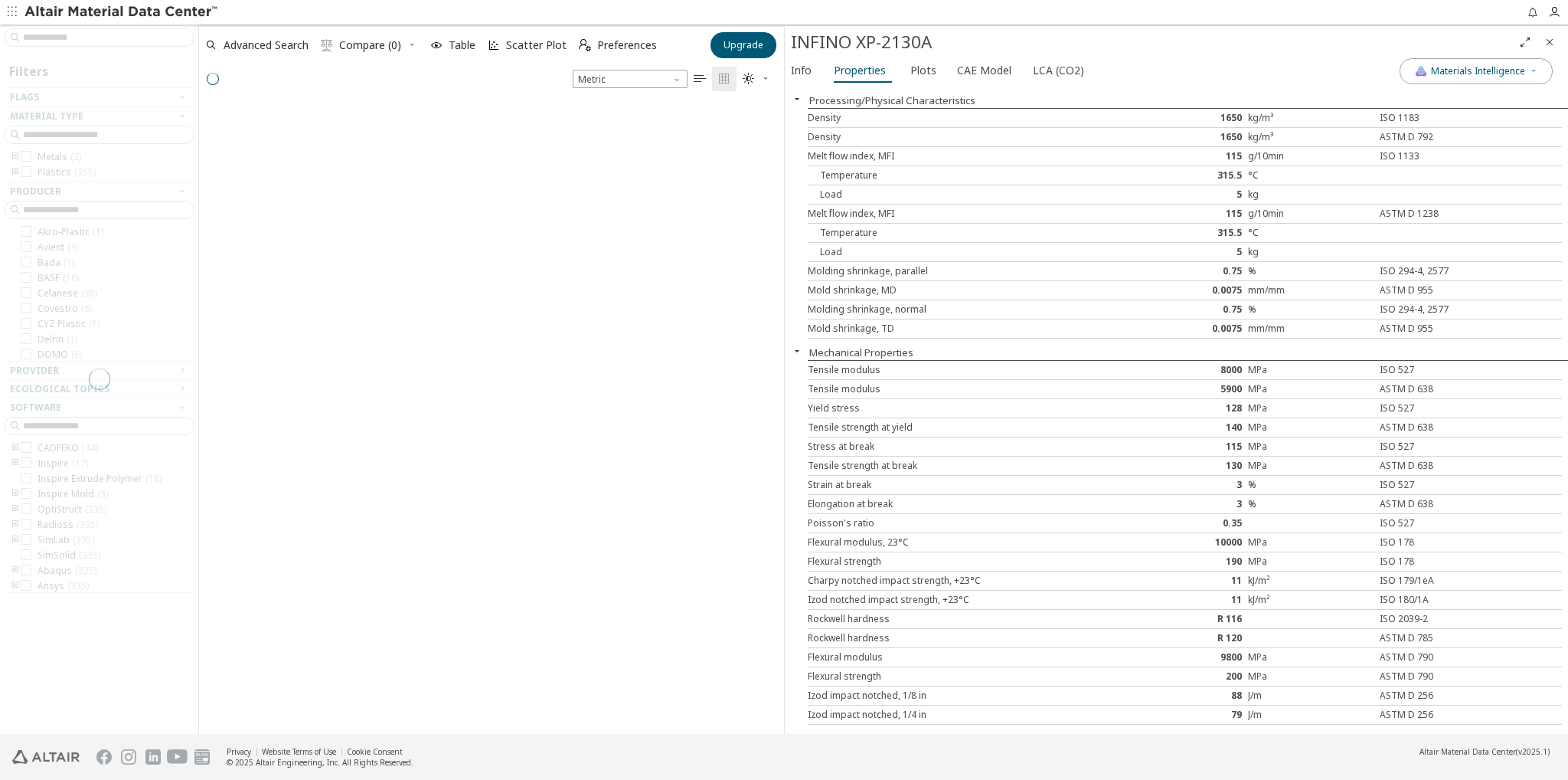
scroll to position [627, 573]
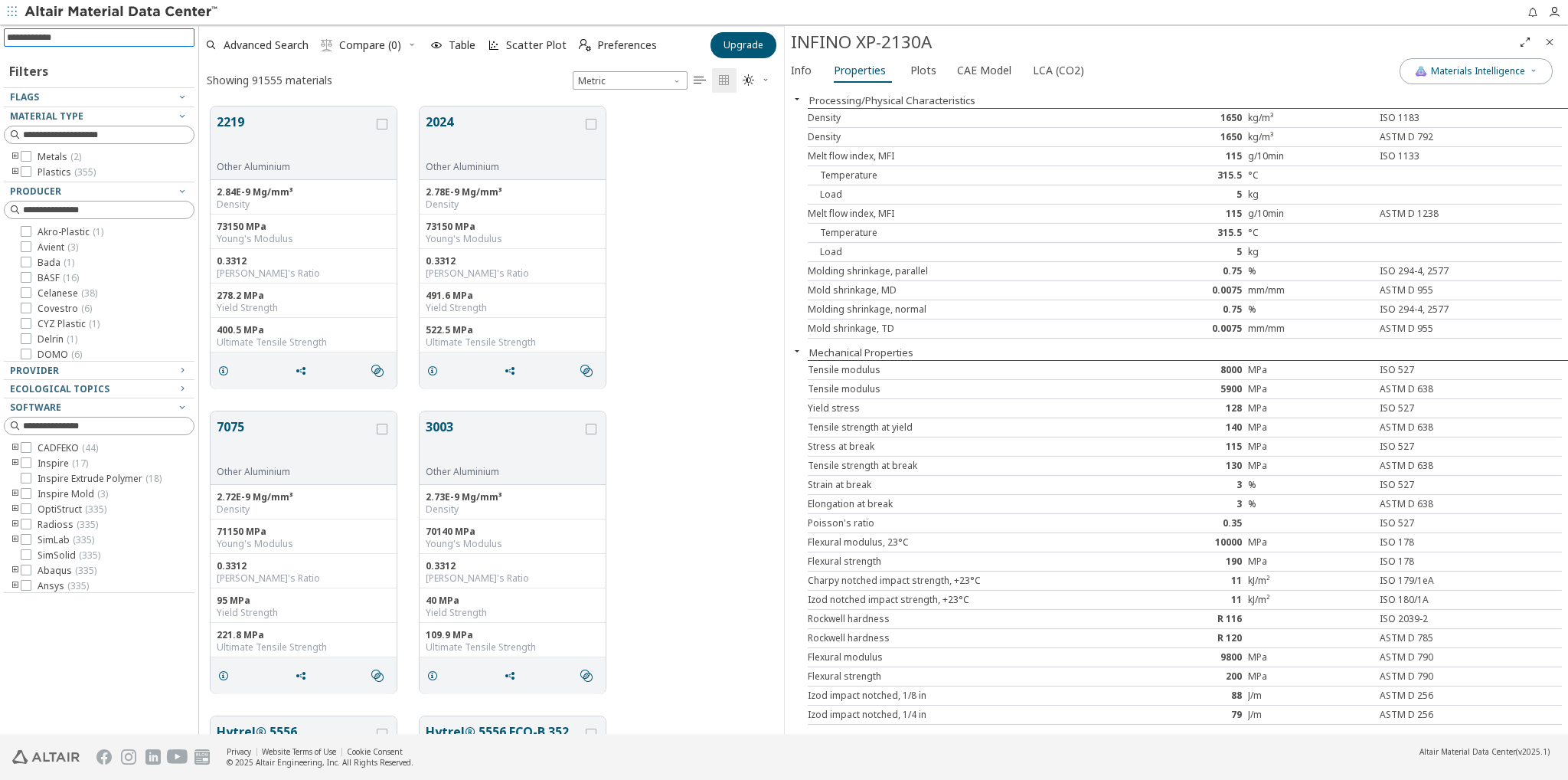
click at [105, 39] on input at bounding box center [100, 38] width 187 height 17
type input "***"
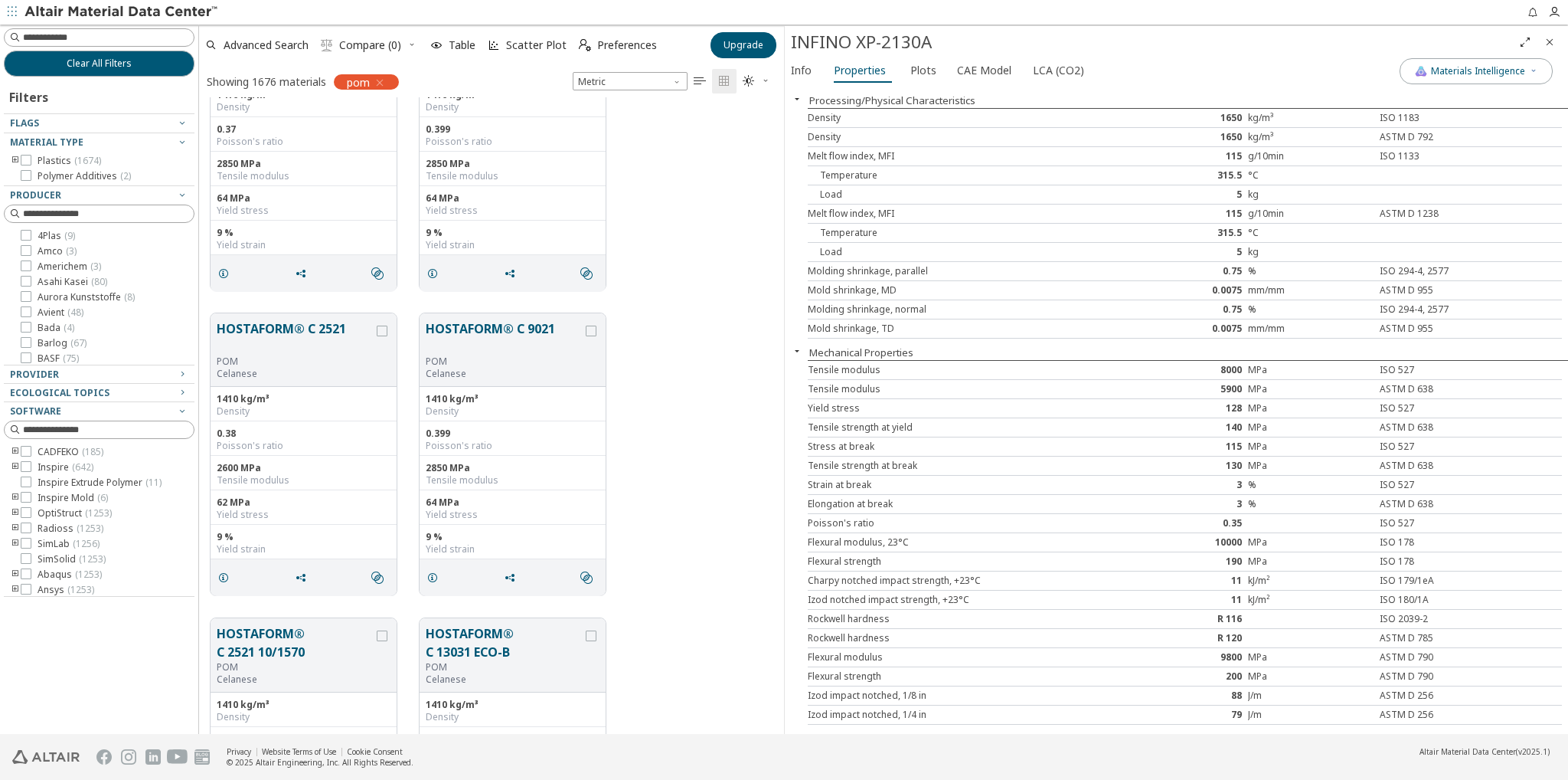
scroll to position [460, 0]
